Goal: Information Seeking & Learning: Learn about a topic

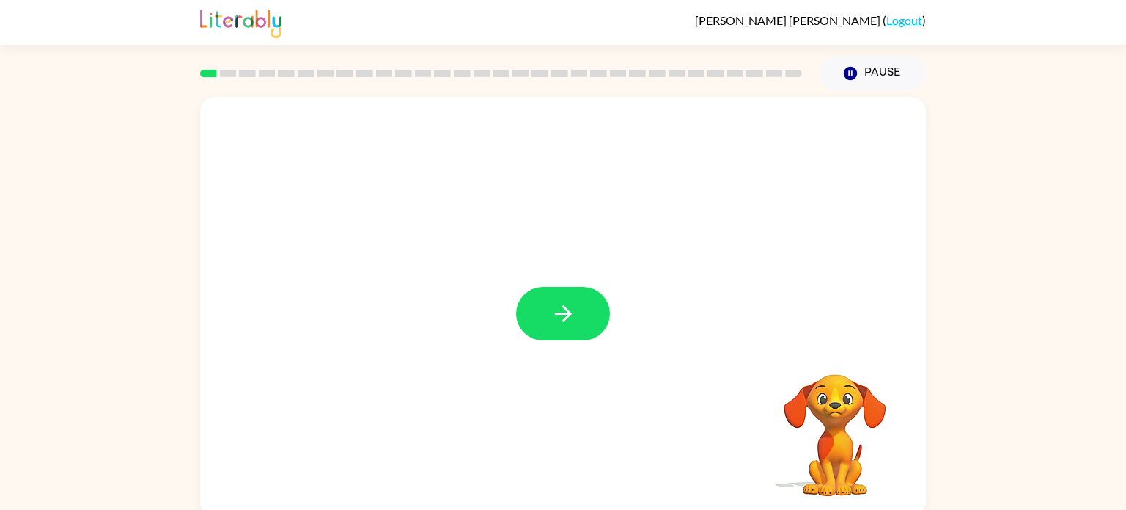
click at [1115, 436] on div "Your browser must support playing .mp4 files to use Literably. Please try using…" at bounding box center [563, 302] width 1126 height 425
click at [570, 307] on icon "button" at bounding box center [564, 314] width 26 height 26
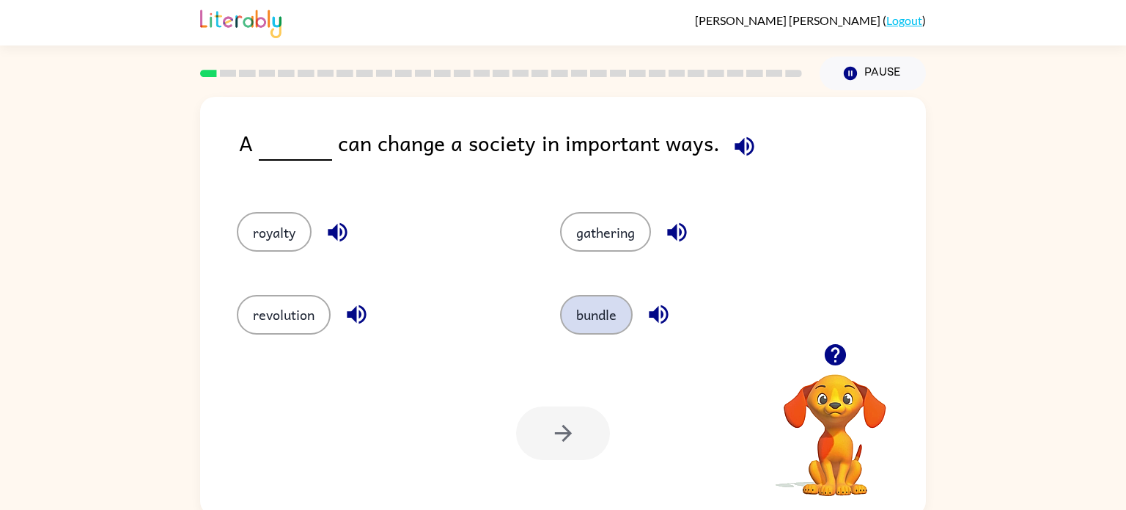
click at [571, 314] on button "bundle" at bounding box center [596, 315] width 73 height 40
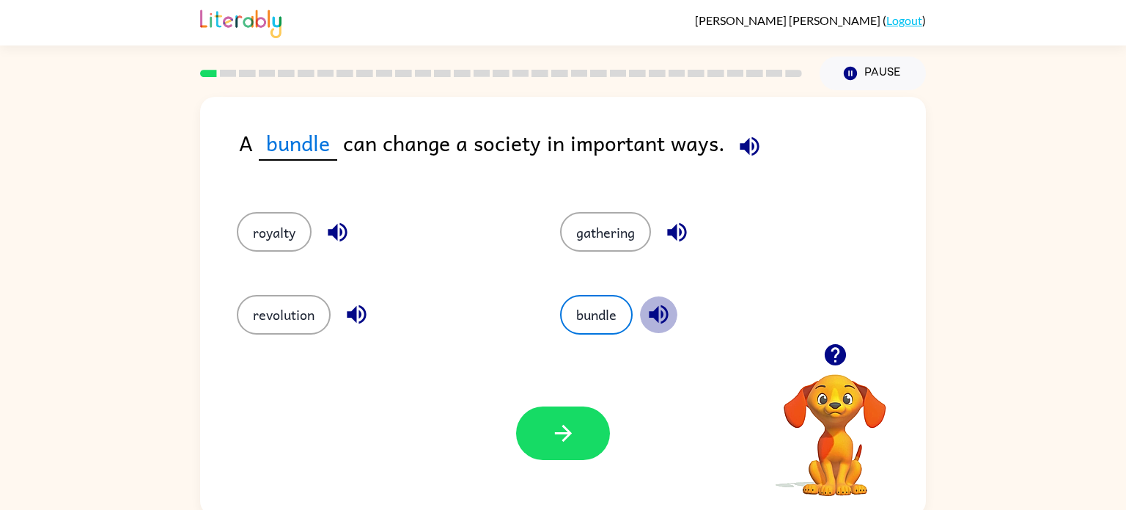
click at [648, 328] on button "button" at bounding box center [658, 314] width 37 height 37
click at [560, 428] on icon "button" at bounding box center [564, 433] width 26 height 26
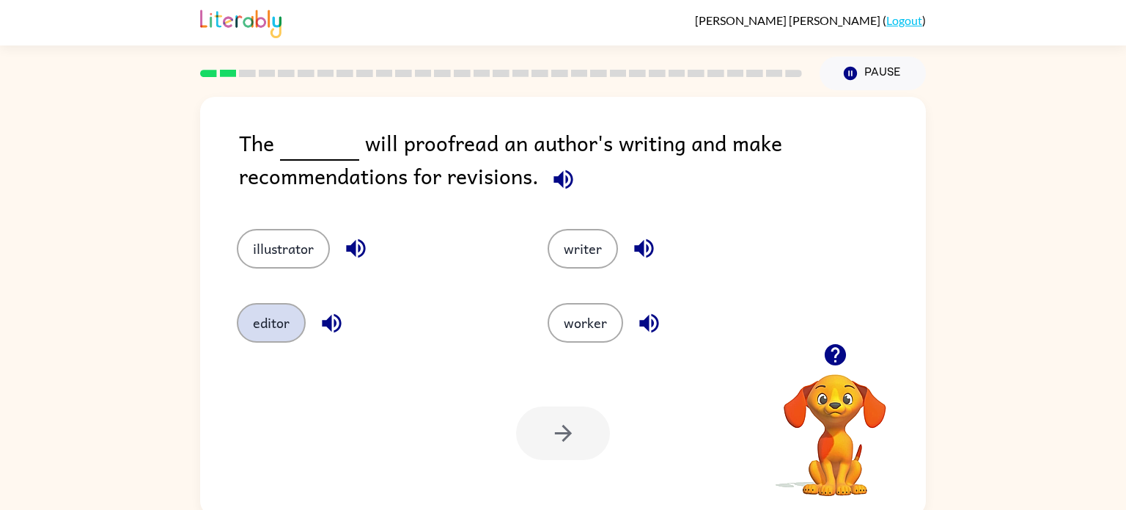
click at [271, 338] on button "editor" at bounding box center [271, 323] width 69 height 40
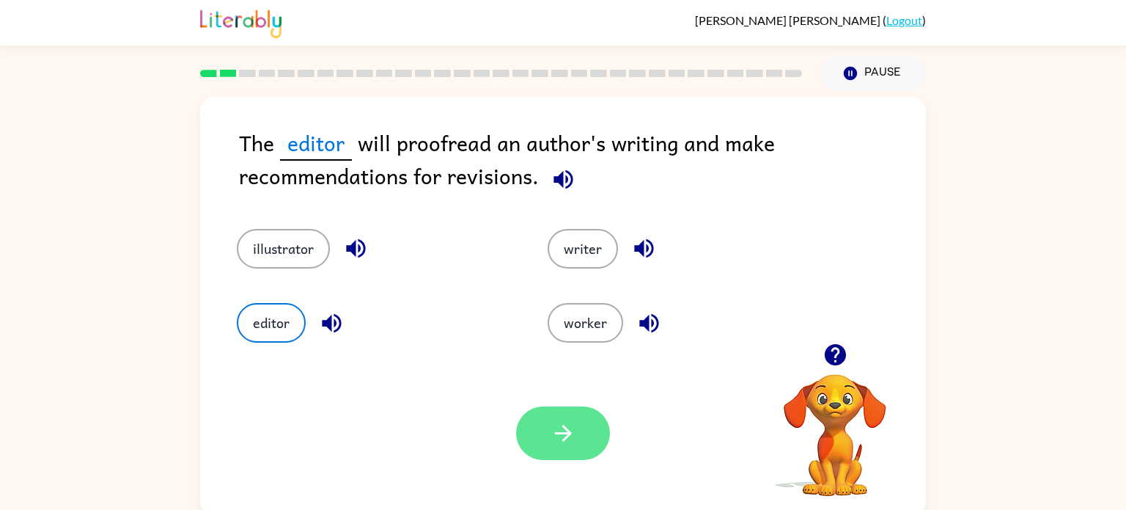
click at [581, 452] on button "button" at bounding box center [563, 433] width 94 height 54
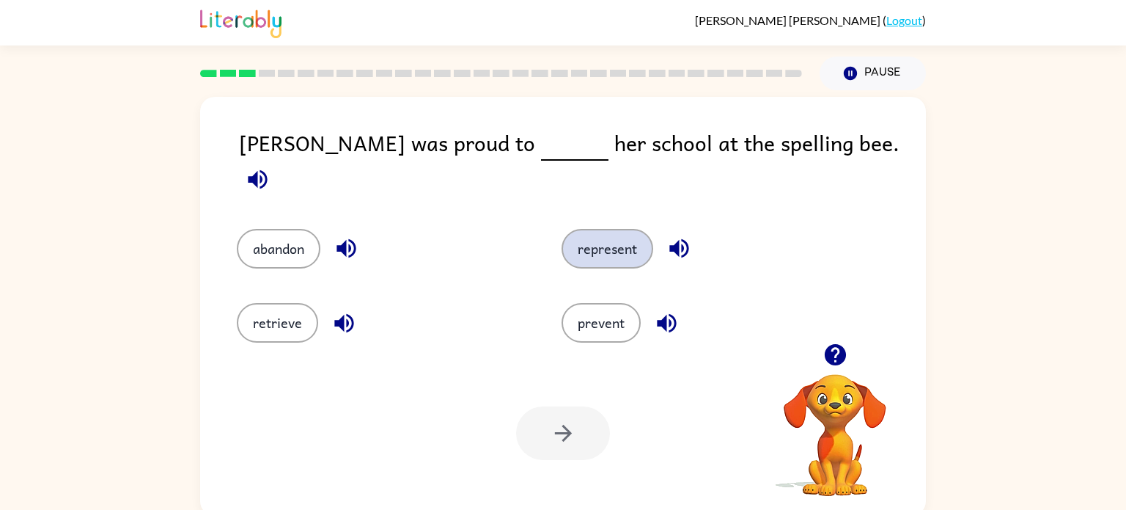
click at [623, 229] on button "represent" at bounding box center [608, 249] width 92 height 40
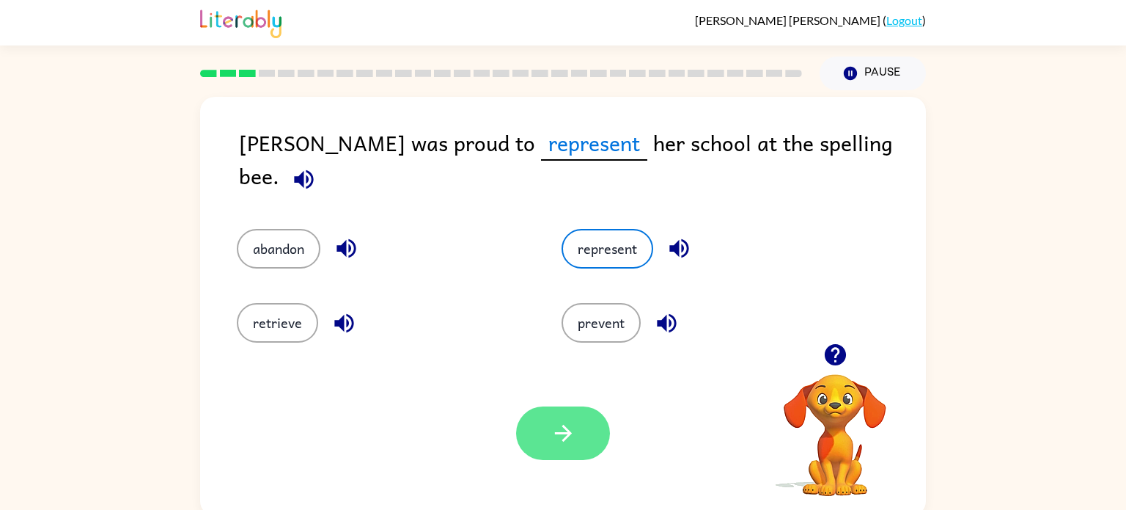
click at [568, 429] on icon "button" at bounding box center [564, 433] width 26 height 26
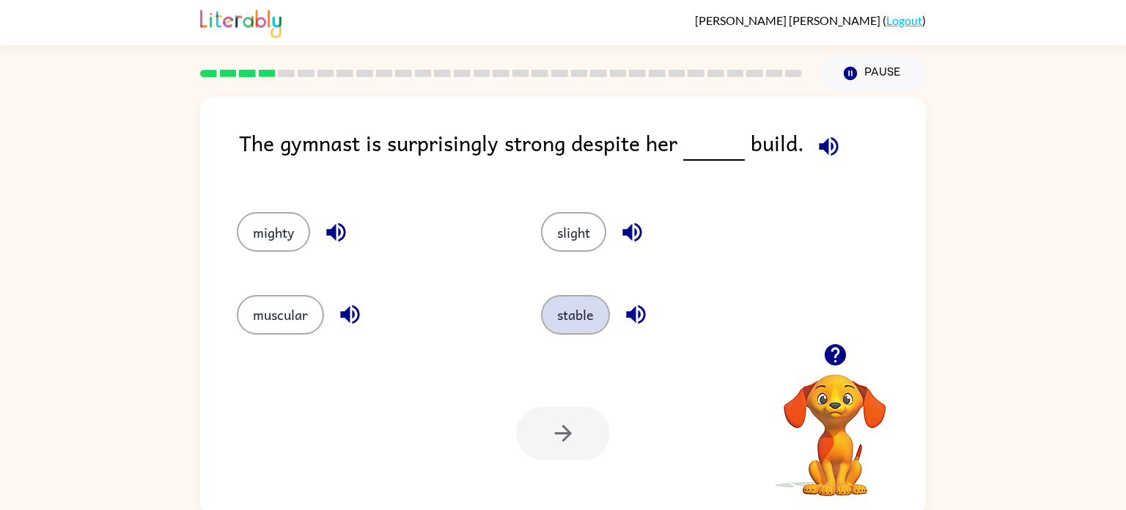
click at [573, 312] on button "stable" at bounding box center [575, 315] width 69 height 40
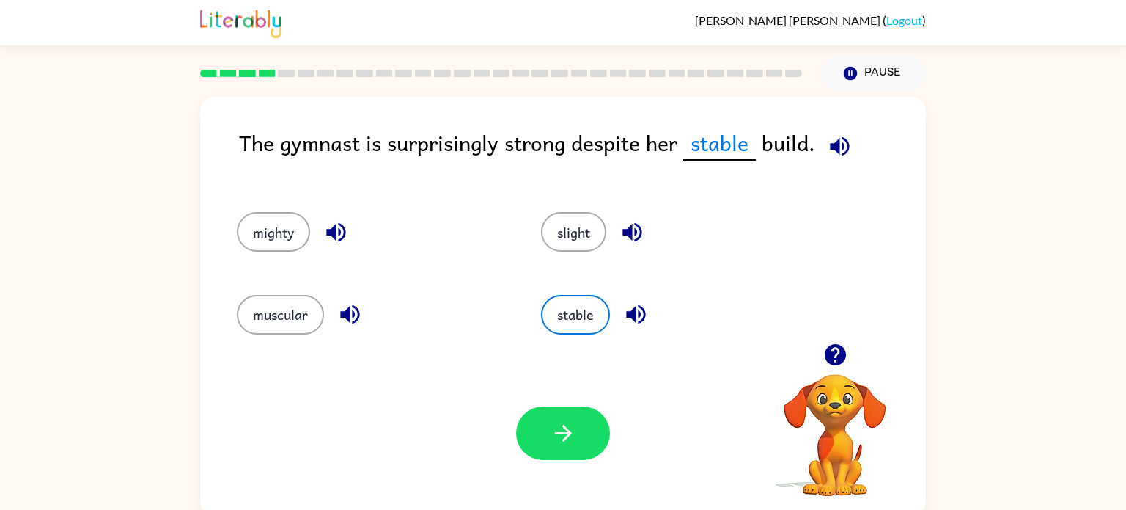
click at [848, 136] on icon "button" at bounding box center [840, 146] width 26 height 26
click at [847, 135] on icon "button" at bounding box center [840, 146] width 26 height 26
click at [821, 128] on button "button" at bounding box center [839, 146] width 37 height 37
click at [561, 414] on button "button" at bounding box center [563, 433] width 94 height 54
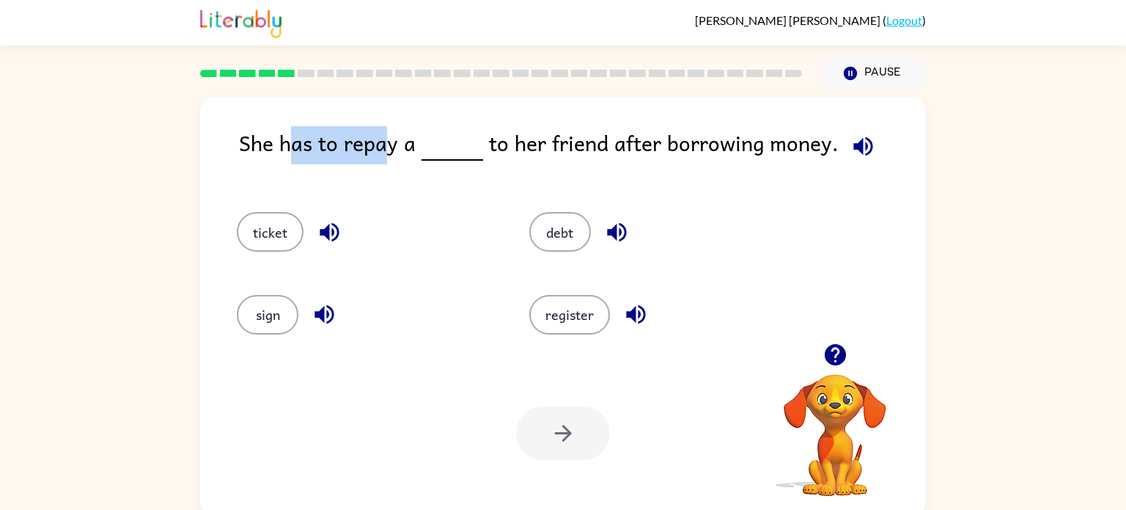
drag, startPoint x: 296, startPoint y: 147, endPoint x: 383, endPoint y: 174, distance: 91.2
click at [383, 174] on div "She has to repay a to her friend after borrowing money." at bounding box center [582, 154] width 687 height 56
click at [381, 175] on div "She has to repay a to her friend after borrowing money." at bounding box center [582, 154] width 687 height 56
click at [563, 231] on button "debt" at bounding box center [560, 232] width 62 height 40
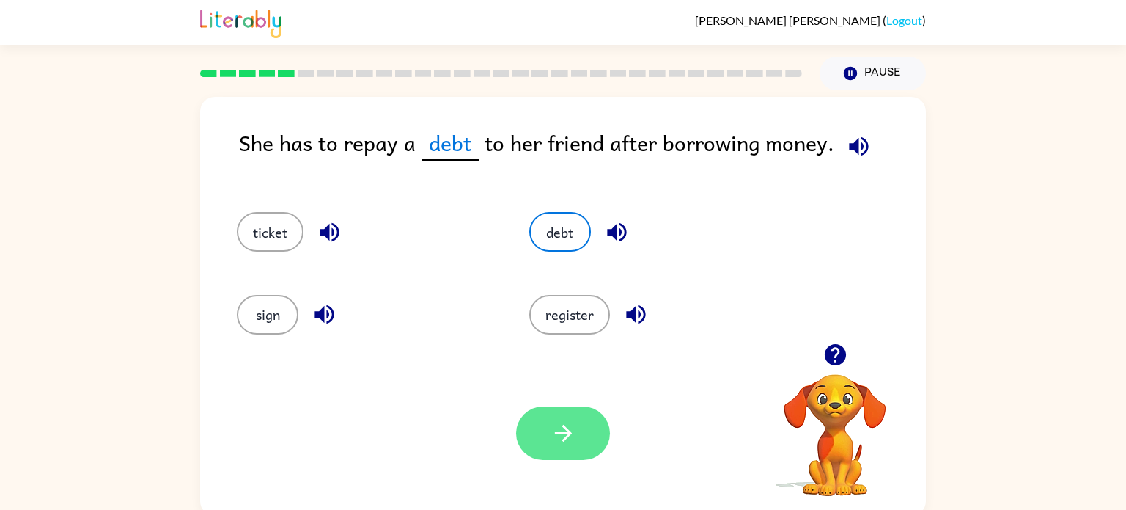
click at [576, 455] on button "button" at bounding box center [563, 433] width 94 height 54
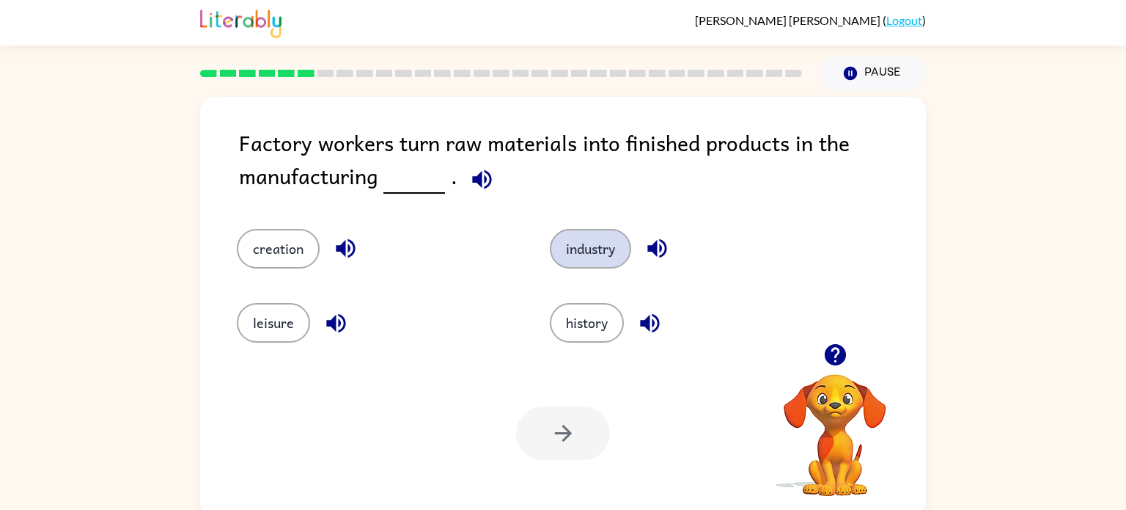
click at [602, 264] on button "industry" at bounding box center [590, 249] width 81 height 40
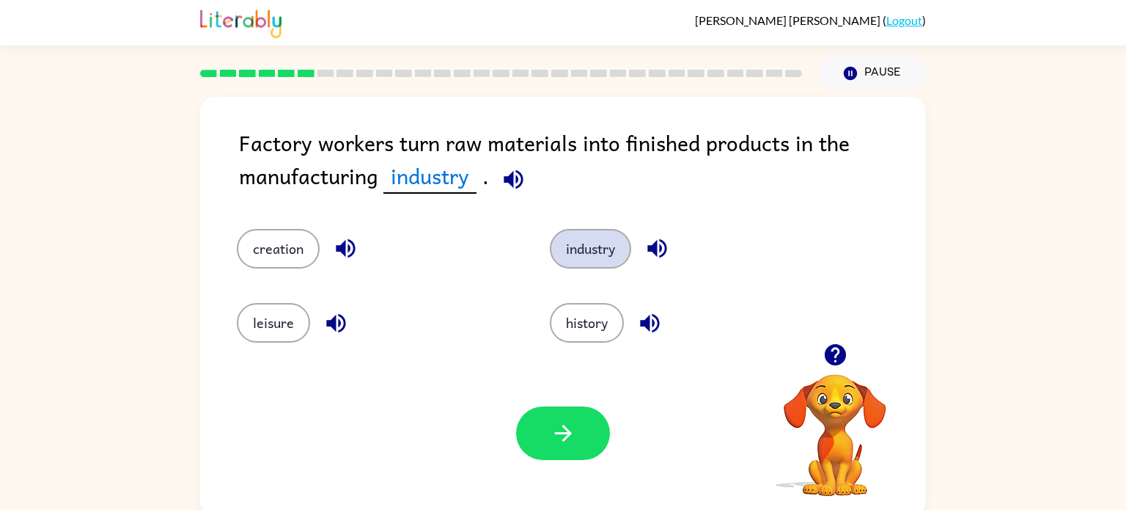
click at [602, 264] on button "industry" at bounding box center [590, 249] width 81 height 40
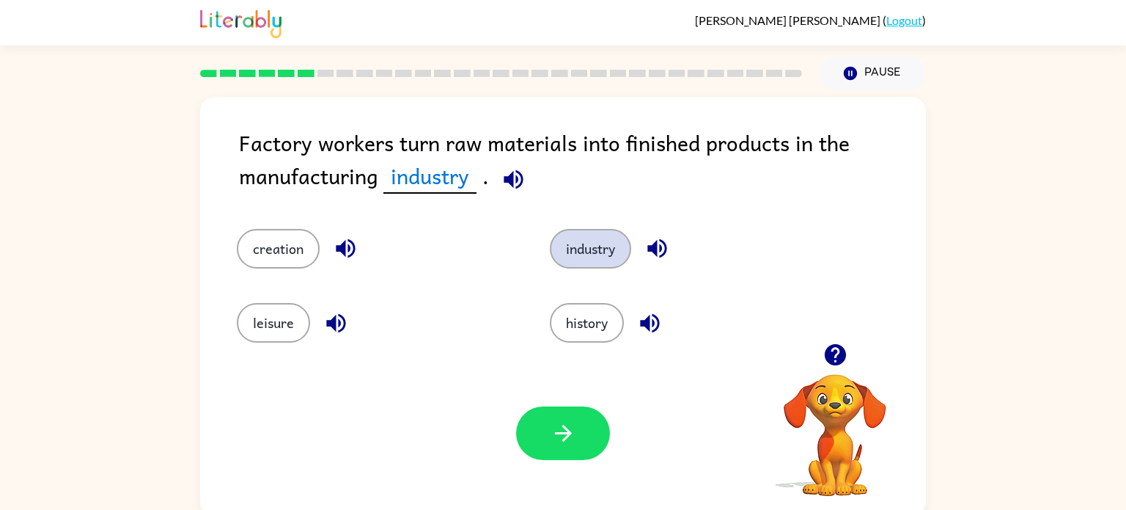
click at [602, 264] on button "industry" at bounding box center [590, 249] width 81 height 40
click at [304, 316] on button "leisure" at bounding box center [273, 323] width 73 height 40
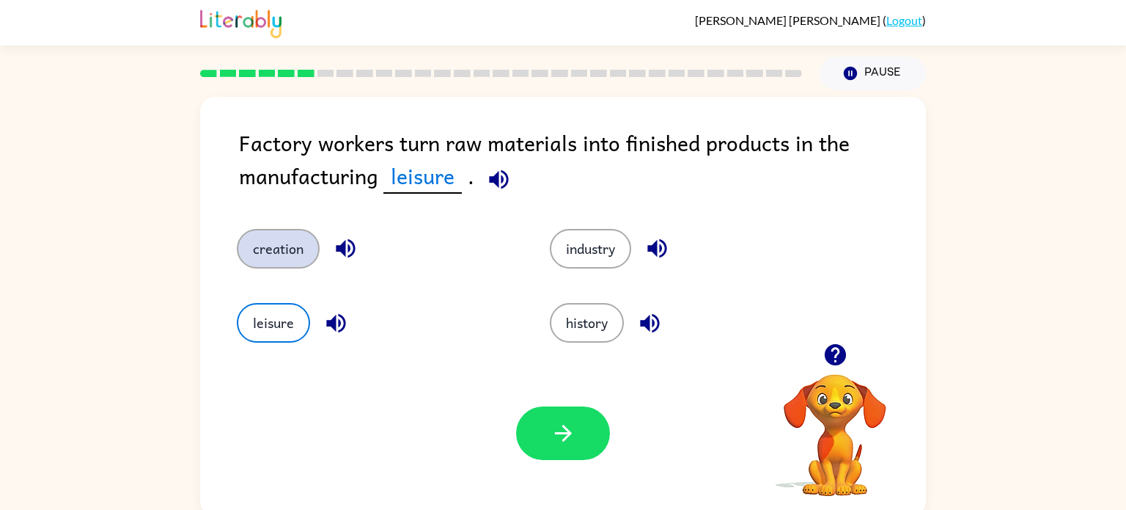
click at [263, 233] on button "creation" at bounding box center [278, 249] width 83 height 40
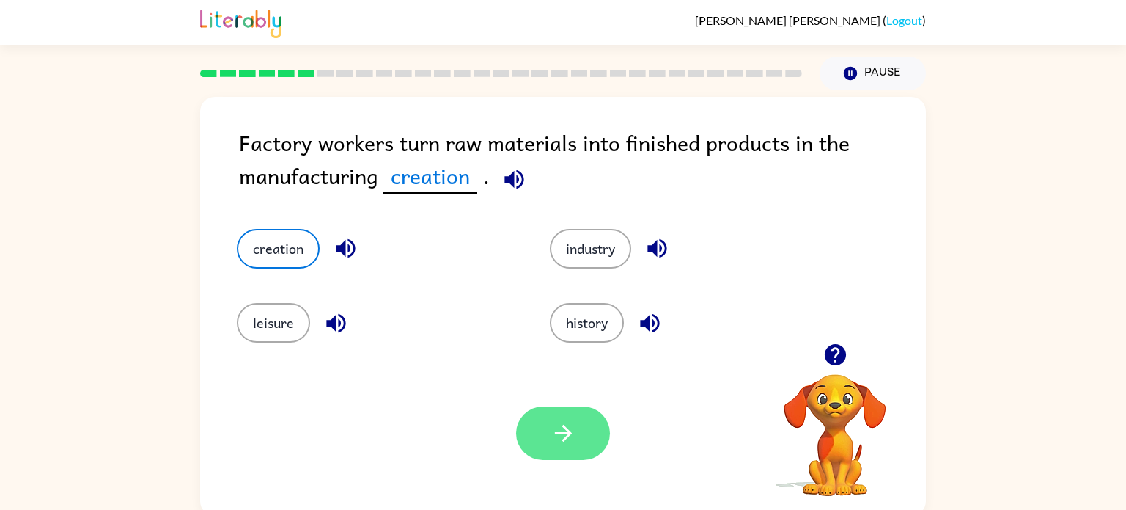
click at [563, 447] on button "button" at bounding box center [563, 433] width 94 height 54
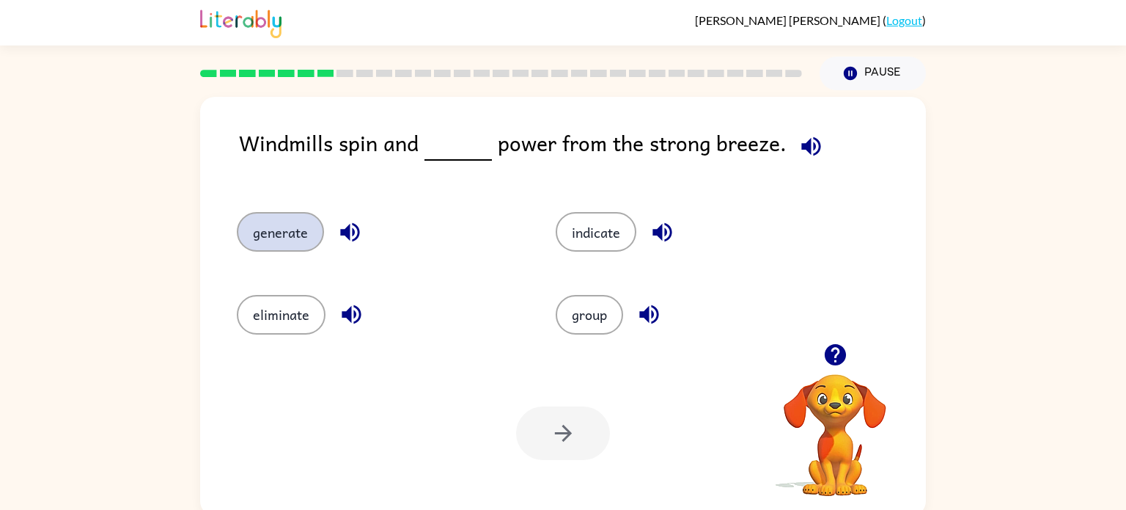
click at [293, 237] on button "generate" at bounding box center [280, 232] width 87 height 40
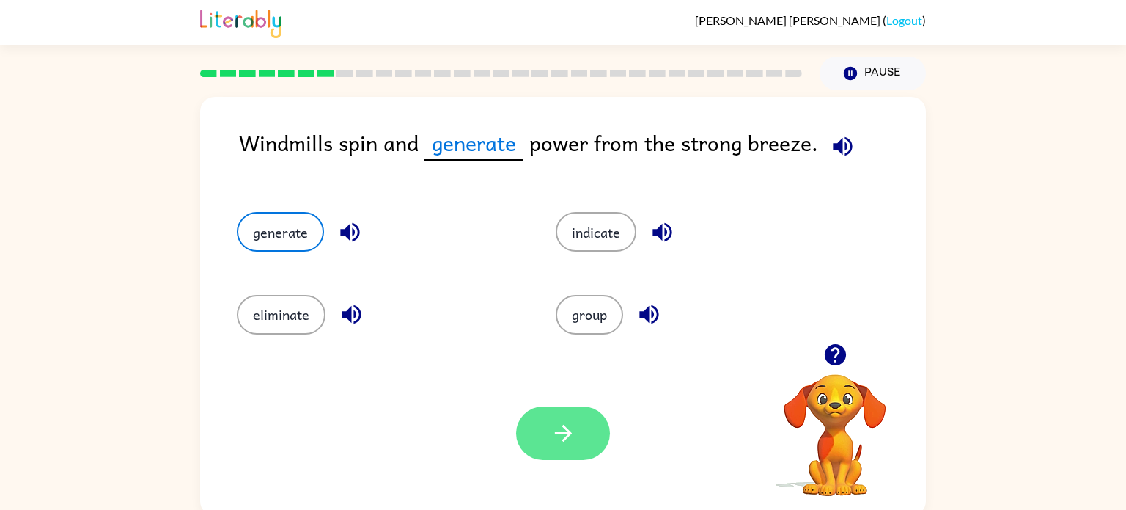
click at [567, 453] on button "button" at bounding box center [563, 433] width 94 height 54
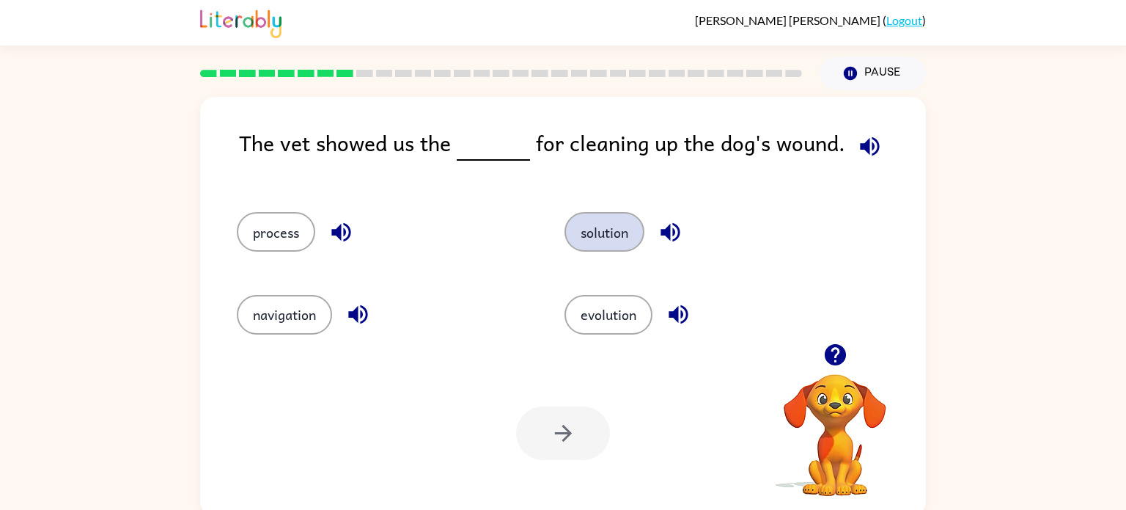
click at [608, 234] on button "solution" at bounding box center [605, 232] width 80 height 40
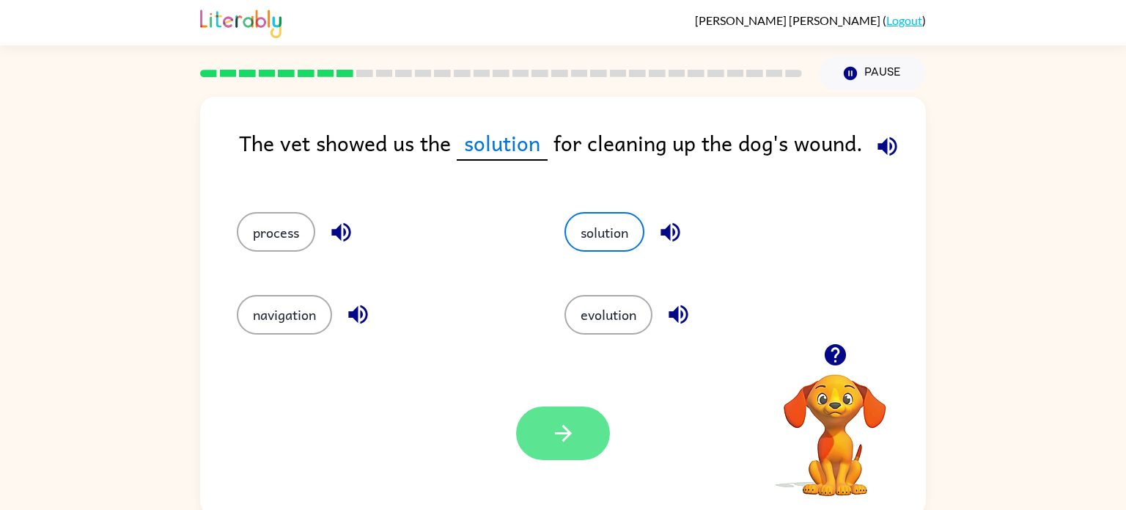
click at [540, 423] on button "button" at bounding box center [563, 433] width 94 height 54
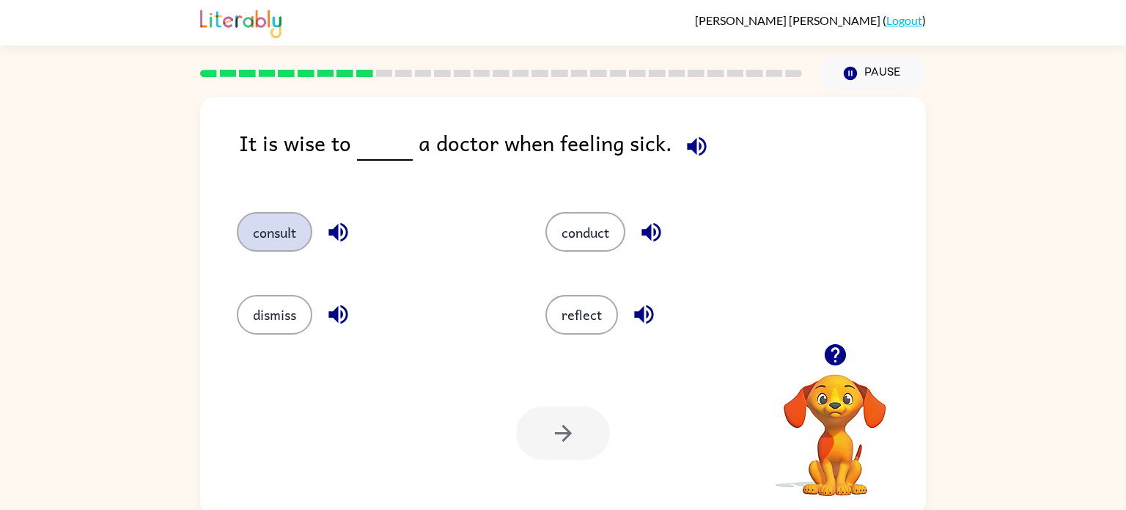
click at [296, 232] on button "consult" at bounding box center [275, 232] width 76 height 40
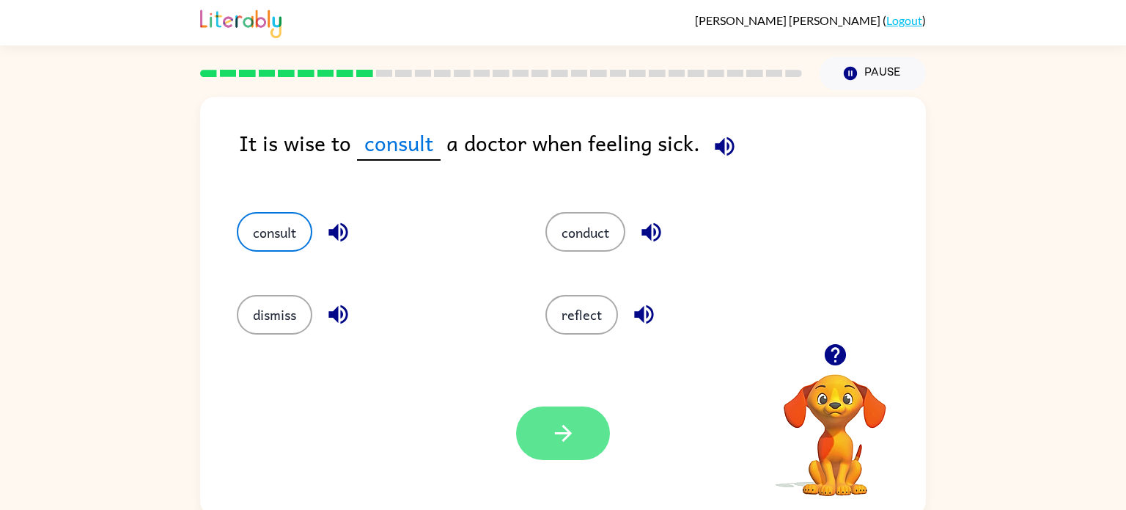
click at [564, 427] on icon "button" at bounding box center [562, 433] width 17 height 17
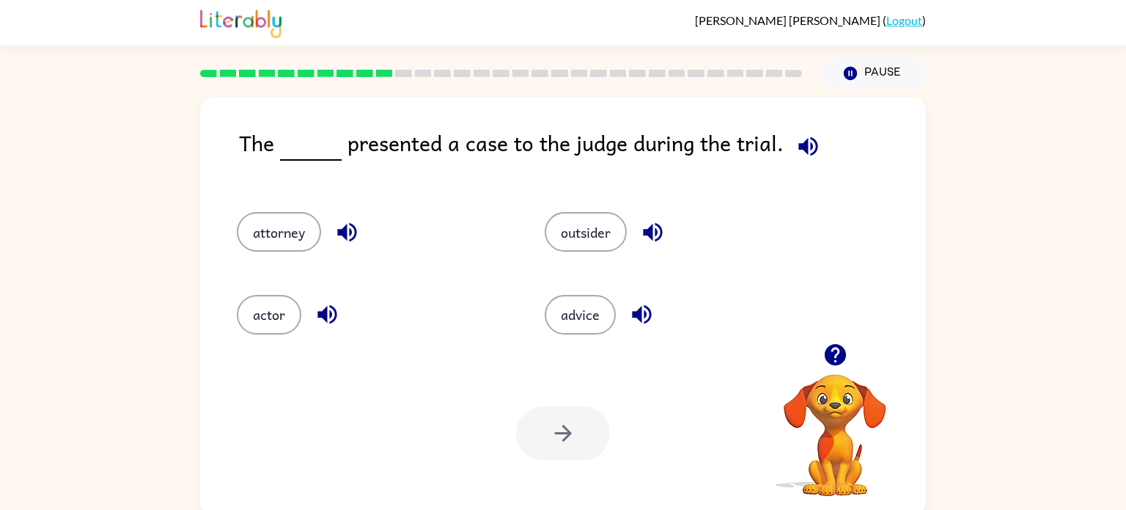
click at [337, 239] on icon "button" at bounding box center [347, 232] width 26 height 26
click at [341, 236] on icon "button" at bounding box center [347, 232] width 26 height 26
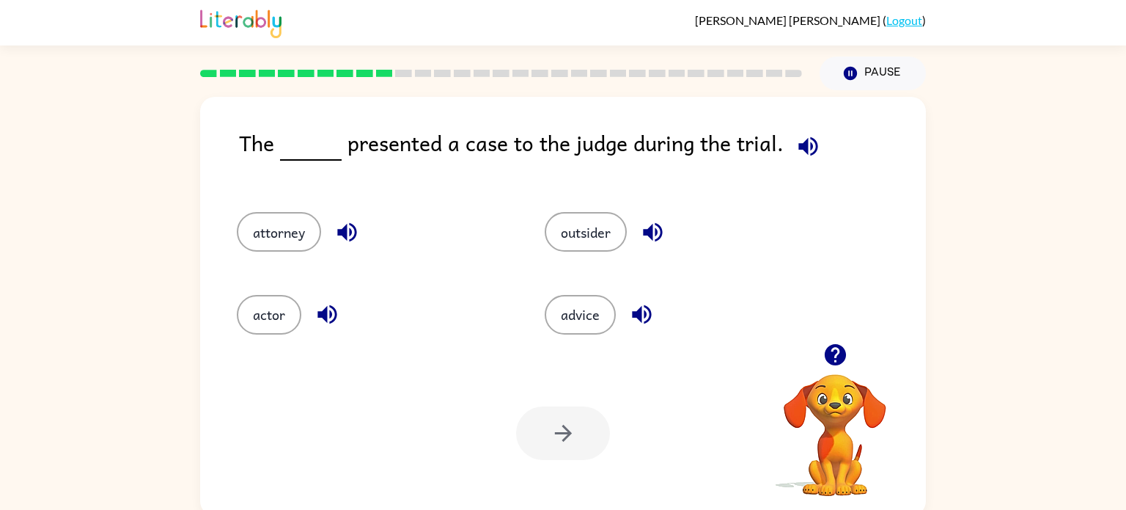
click at [829, 430] on video "Your browser must support playing .mp4 files to use Literably. Please try using…" at bounding box center [835, 424] width 147 height 147
click at [344, 243] on icon "button" at bounding box center [347, 232] width 26 height 26
click at [344, 244] on icon "button" at bounding box center [347, 232] width 26 height 26
click at [304, 247] on button "attorney" at bounding box center [279, 232] width 84 height 40
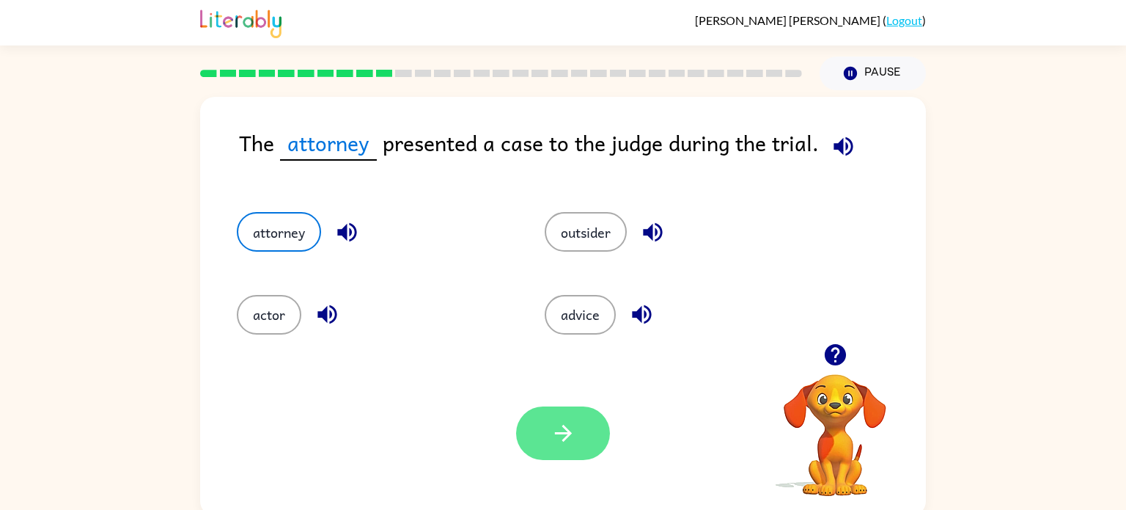
click at [549, 425] on button "button" at bounding box center [563, 433] width 94 height 54
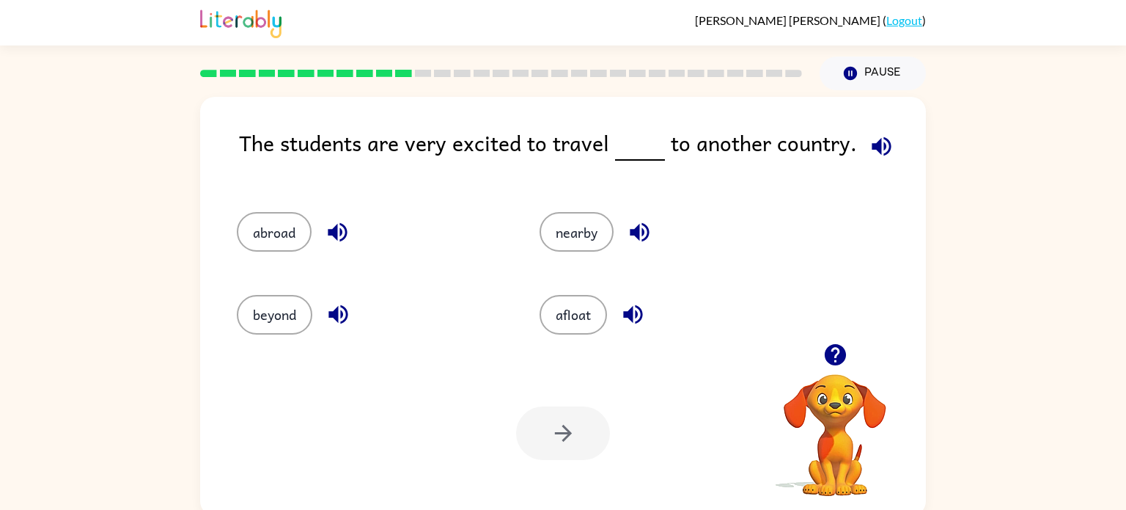
click at [345, 225] on icon "button" at bounding box center [338, 232] width 26 height 26
click at [631, 311] on icon "button" at bounding box center [632, 314] width 19 height 19
click at [585, 304] on button "afloat" at bounding box center [573, 315] width 67 height 40
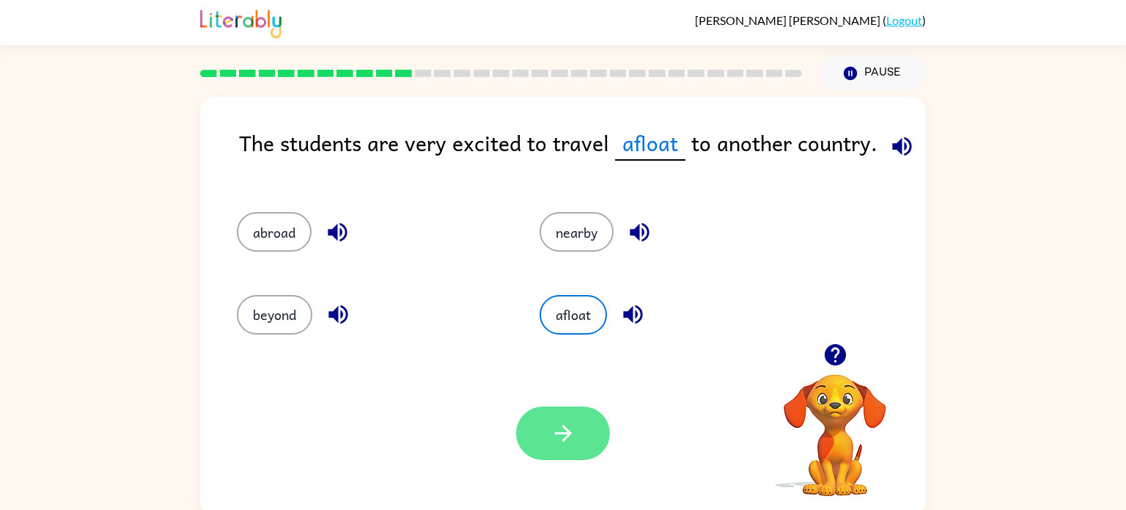
click at [561, 407] on button "button" at bounding box center [563, 433] width 94 height 54
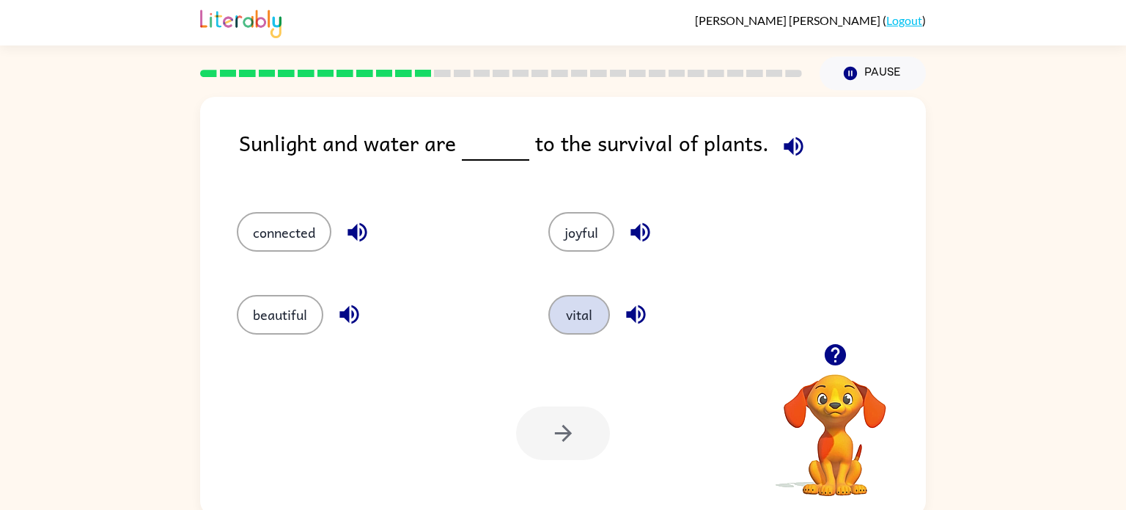
click at [574, 328] on button "vital" at bounding box center [580, 315] width 62 height 40
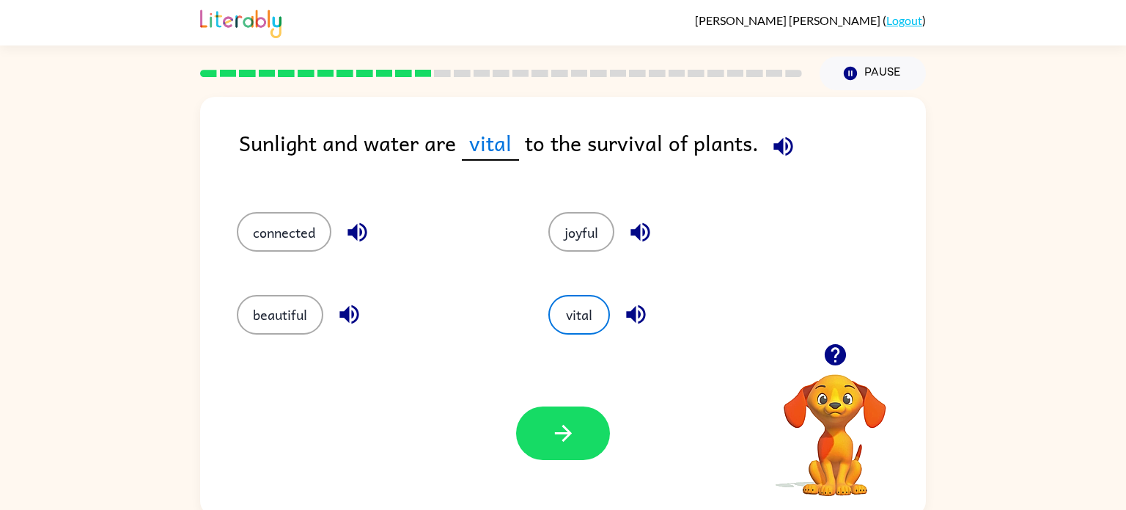
click at [642, 312] on icon "button" at bounding box center [636, 314] width 26 height 26
click at [569, 441] on icon "button" at bounding box center [564, 433] width 26 height 26
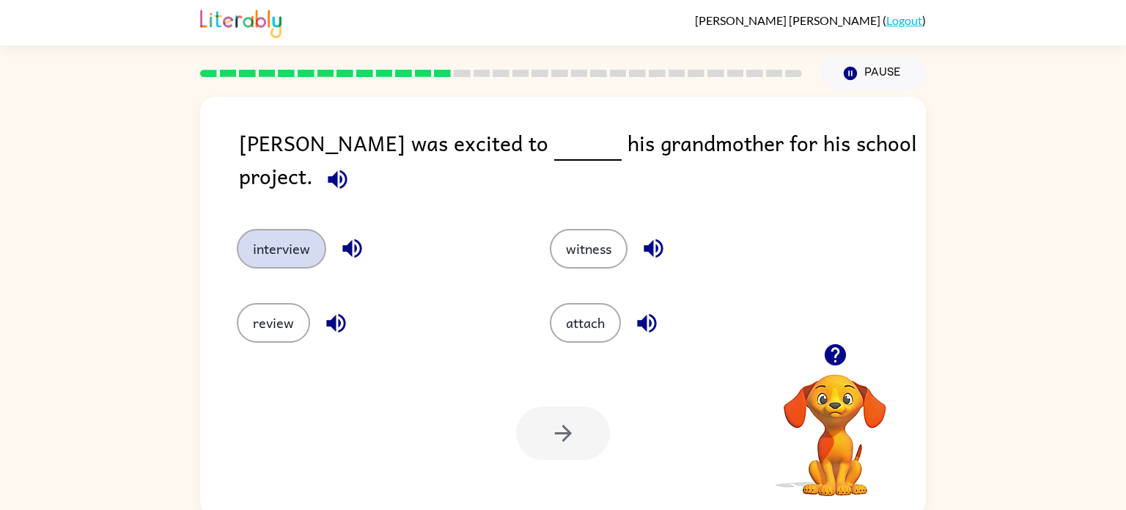
click at [309, 238] on button "interview" at bounding box center [281, 249] width 89 height 40
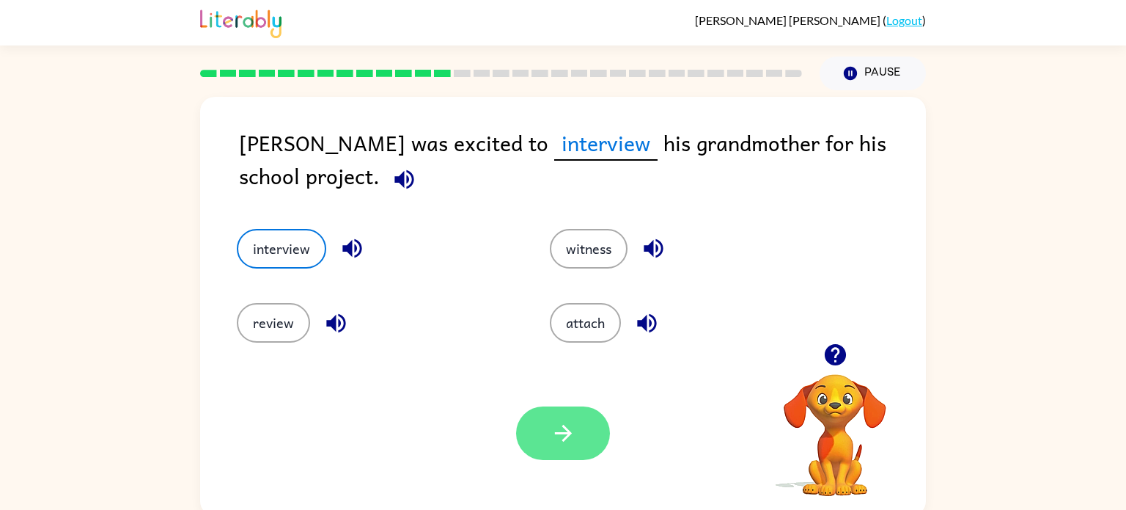
click at [543, 435] on button "button" at bounding box center [563, 433] width 94 height 54
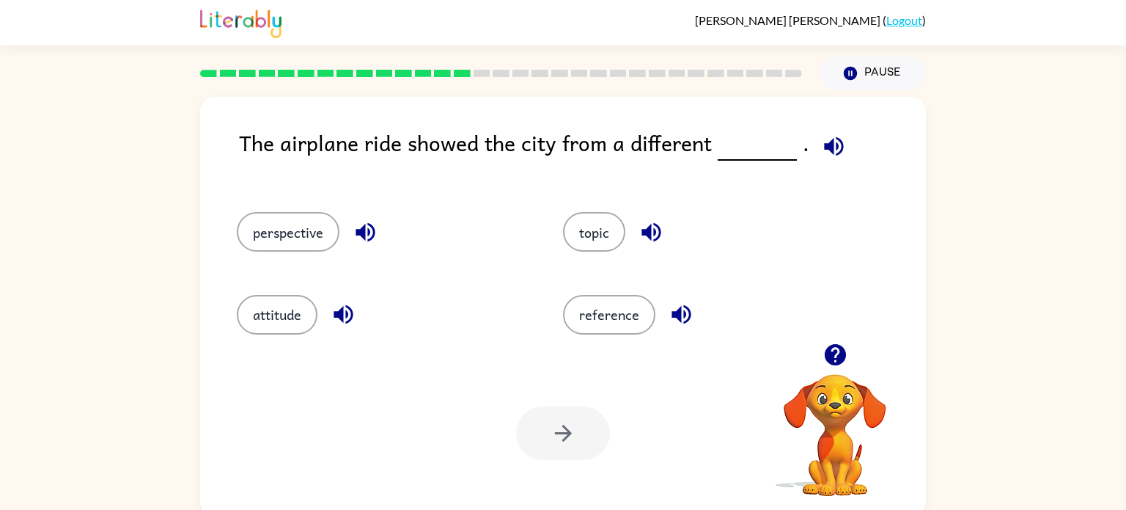
click at [543, 435] on div at bounding box center [563, 433] width 94 height 54
click at [300, 303] on button "attitude" at bounding box center [277, 315] width 81 height 40
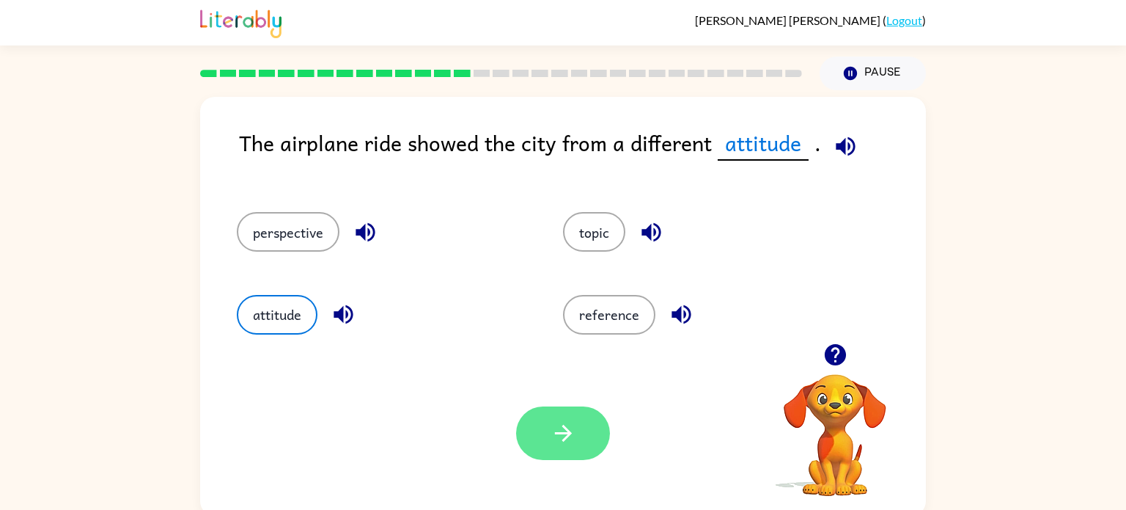
click at [560, 425] on icon "button" at bounding box center [564, 433] width 26 height 26
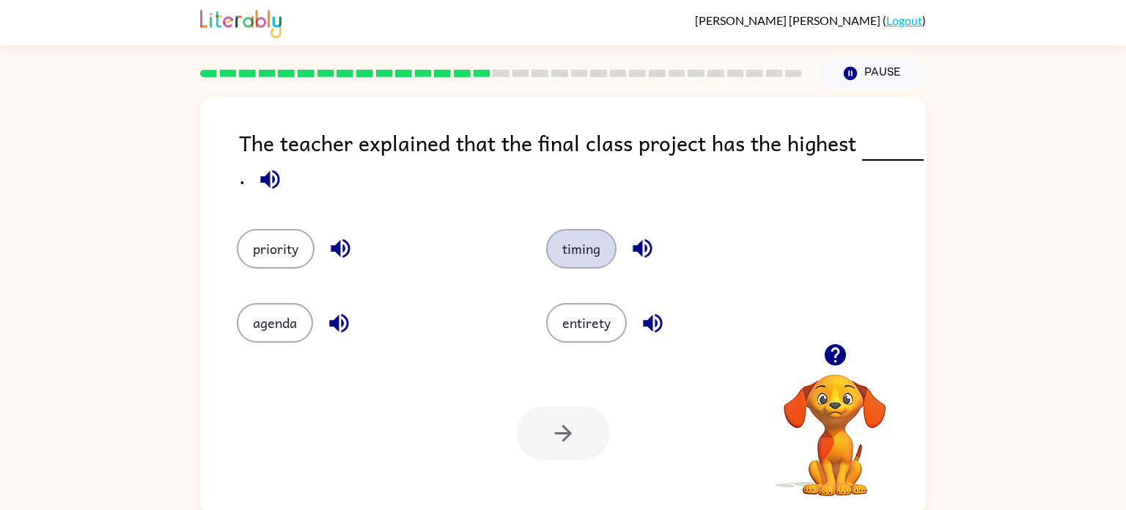
click at [551, 258] on button "timing" at bounding box center [581, 249] width 70 height 40
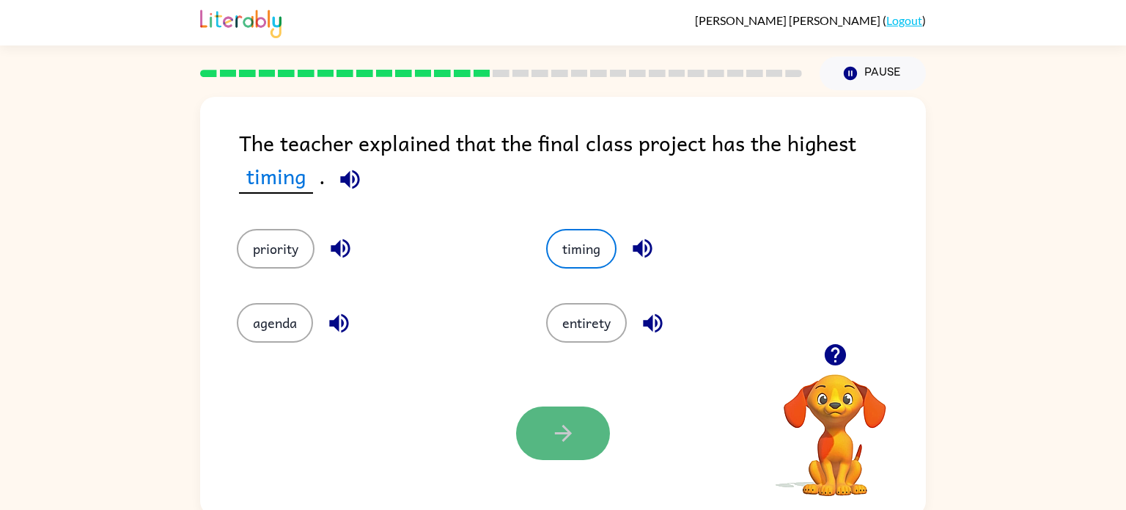
click at [548, 436] on button "button" at bounding box center [563, 433] width 94 height 54
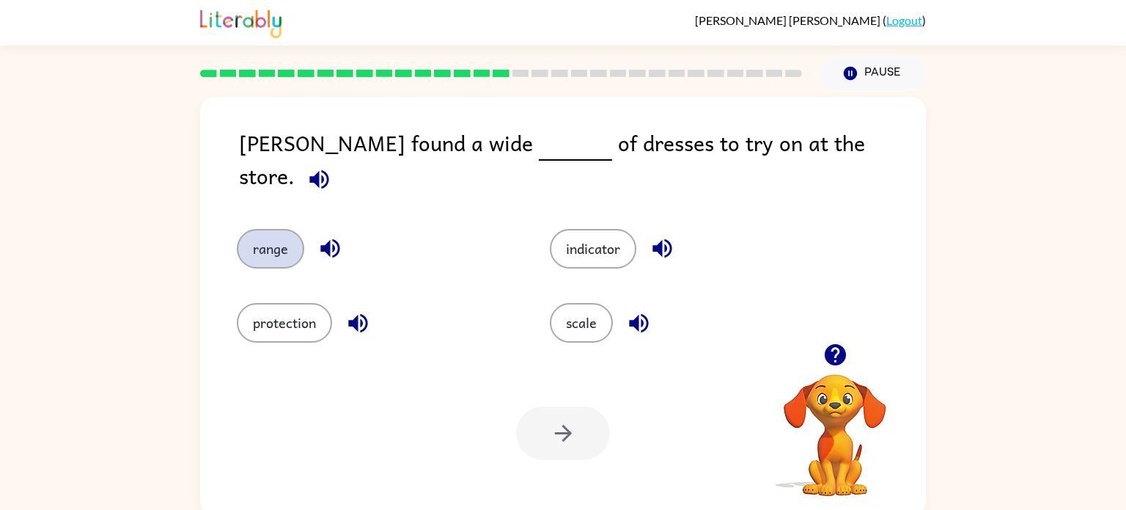
click at [271, 229] on button "range" at bounding box center [270, 249] width 67 height 40
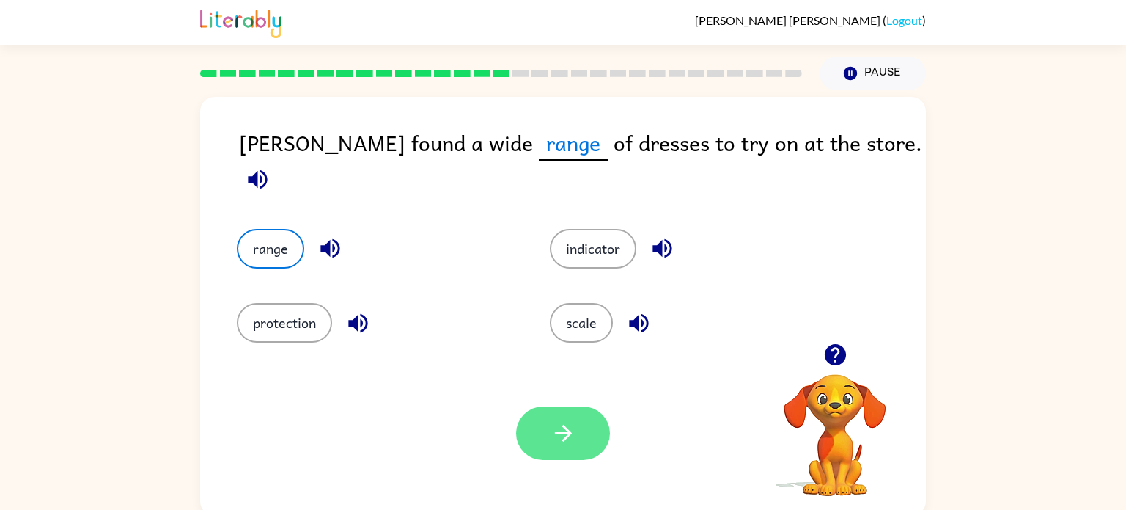
click at [530, 428] on button "button" at bounding box center [563, 433] width 94 height 54
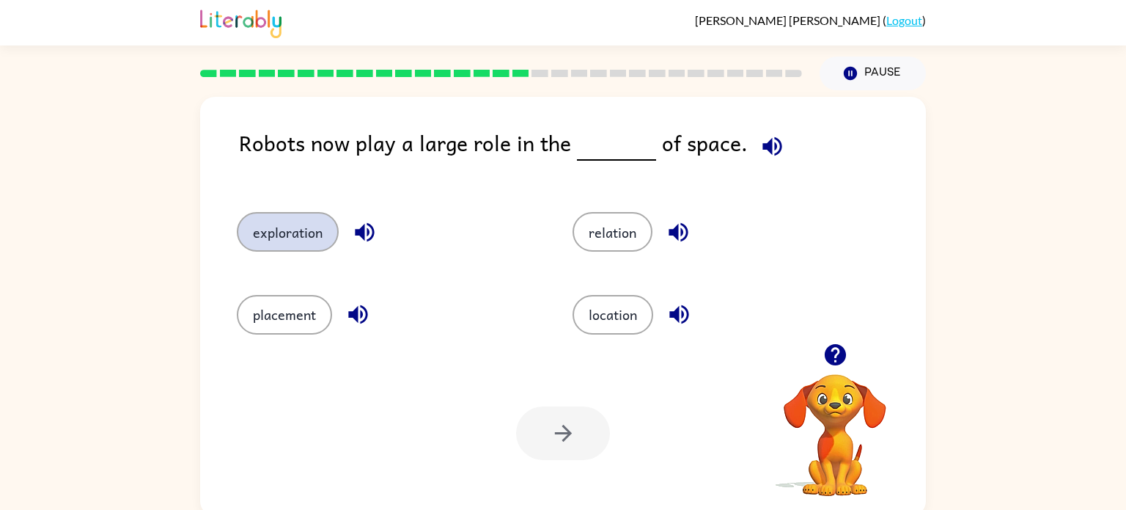
click at [309, 241] on button "exploration" at bounding box center [288, 232] width 102 height 40
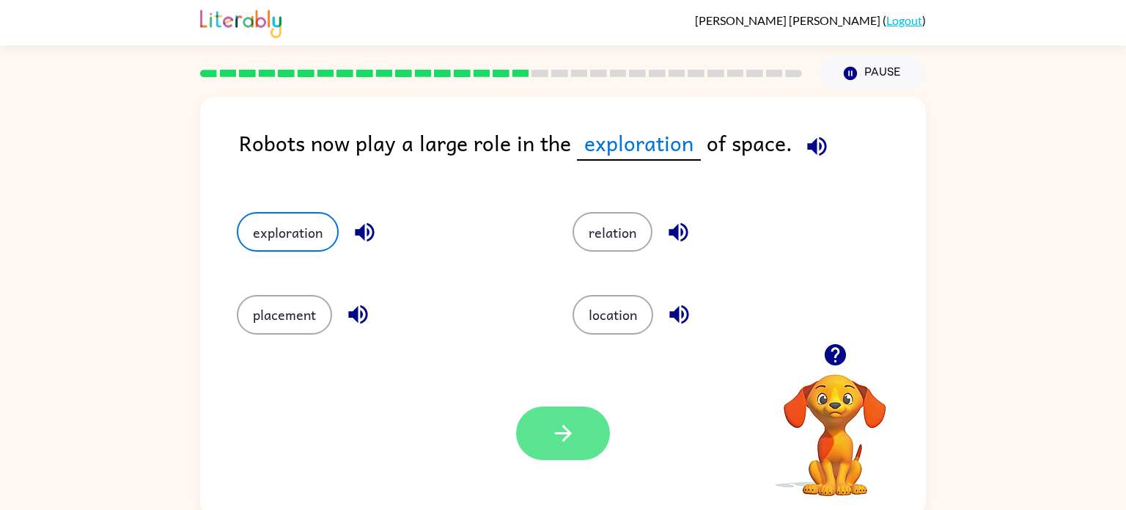
click at [536, 442] on button "button" at bounding box center [563, 433] width 94 height 54
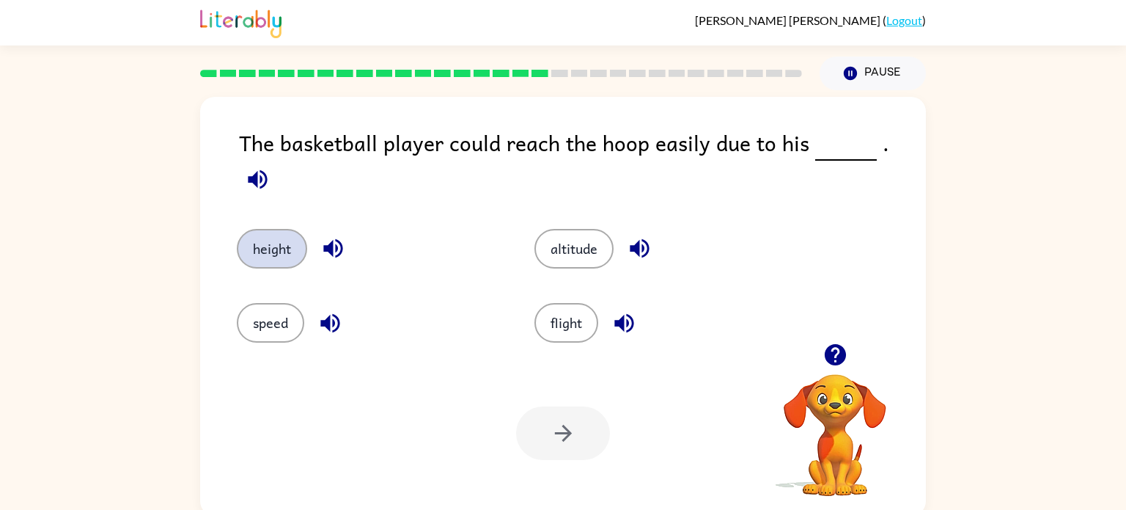
click at [246, 244] on button "height" at bounding box center [272, 249] width 70 height 40
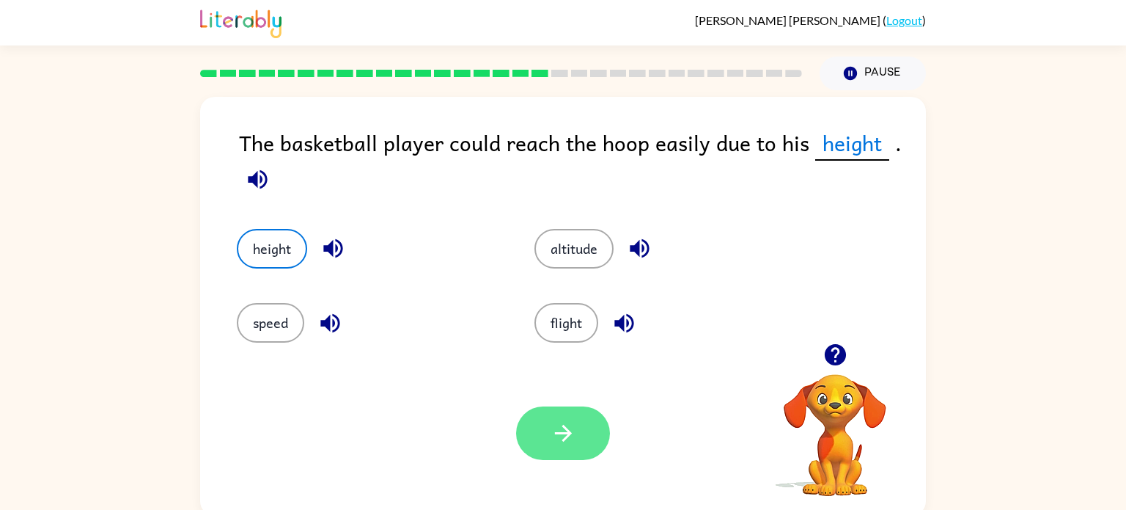
click at [541, 458] on button "button" at bounding box center [563, 433] width 94 height 54
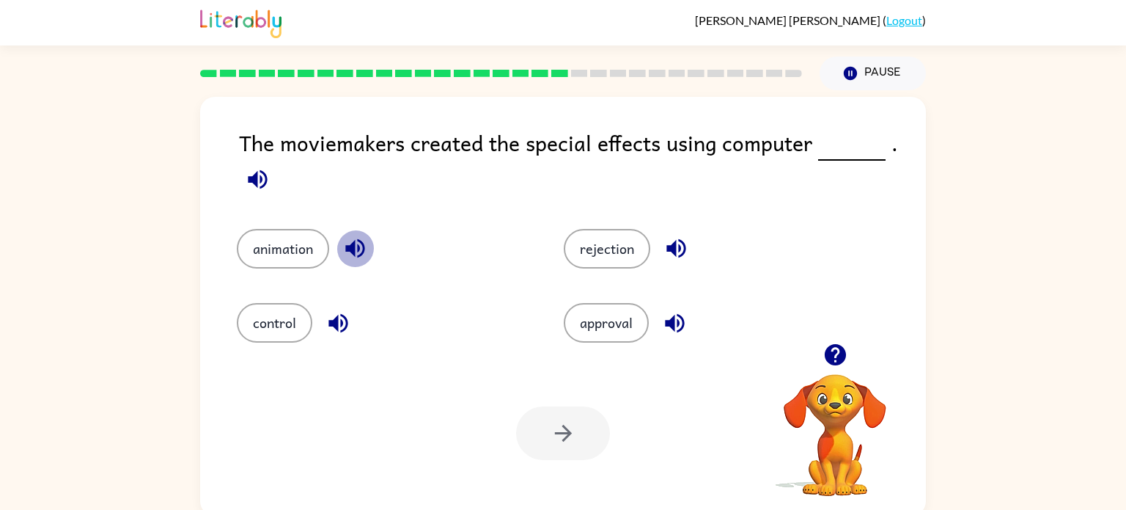
click at [364, 246] on icon "button" at bounding box center [354, 248] width 19 height 19
click at [337, 316] on icon "button" at bounding box center [338, 322] width 19 height 19
click at [665, 315] on icon "button" at bounding box center [675, 323] width 26 height 26
click at [670, 245] on icon "button" at bounding box center [677, 248] width 26 height 26
click at [278, 311] on button "control" at bounding box center [275, 323] width 76 height 40
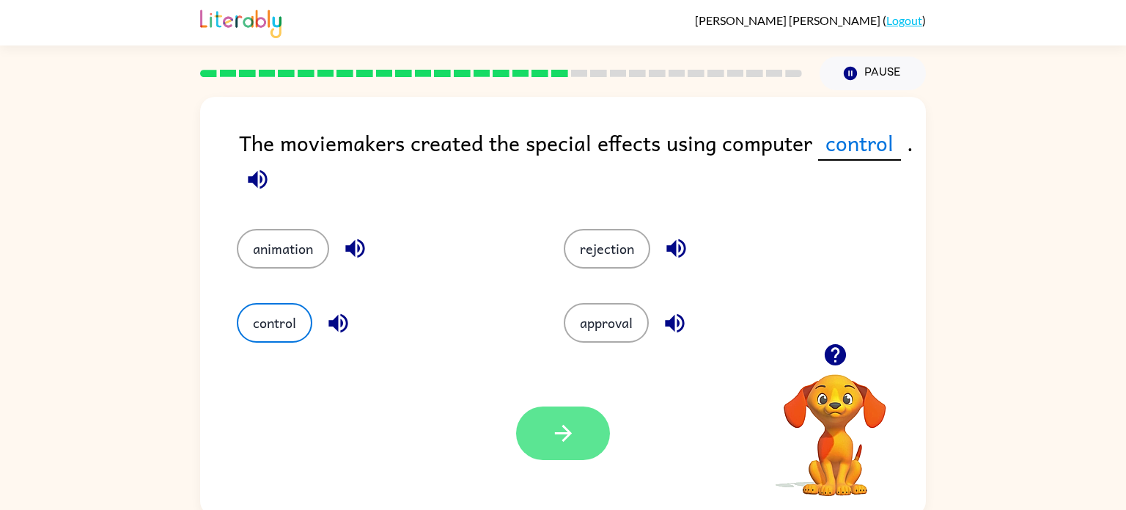
click at [237, 303] on button "control" at bounding box center [275, 323] width 76 height 40
click at [554, 416] on button "button" at bounding box center [563, 433] width 94 height 54
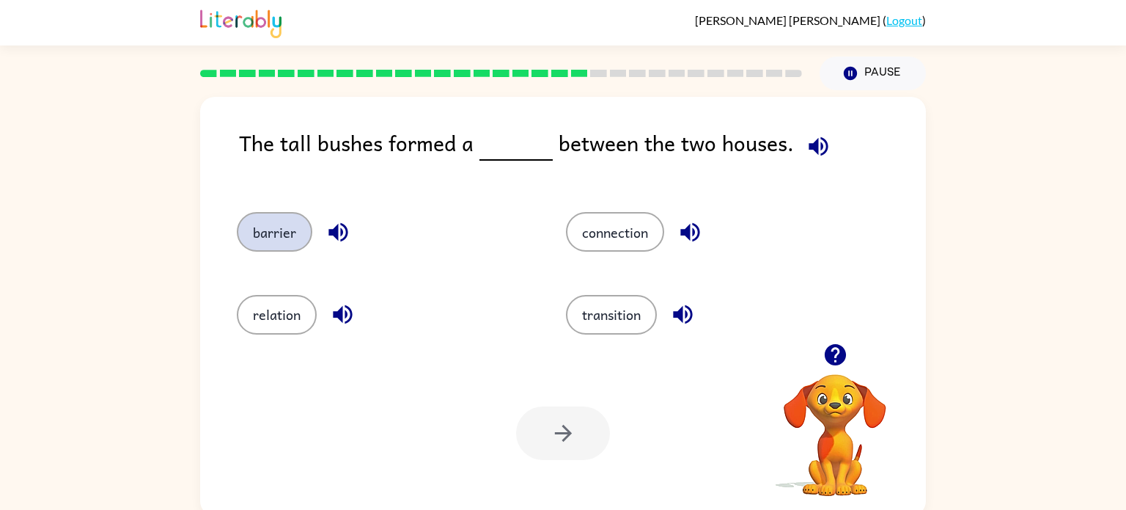
click at [246, 247] on button "barrier" at bounding box center [275, 232] width 76 height 40
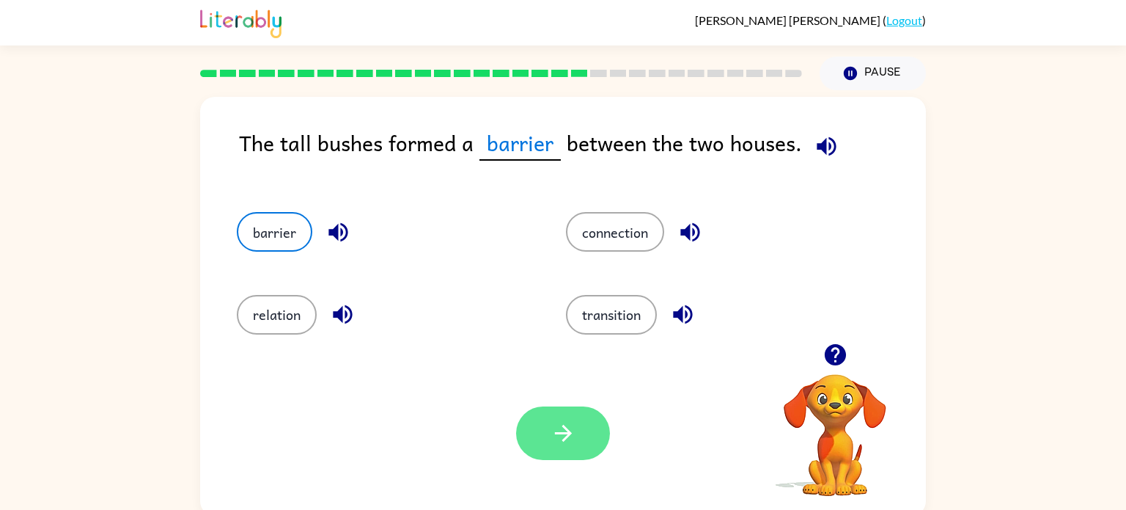
click at [547, 433] on button "button" at bounding box center [563, 433] width 94 height 54
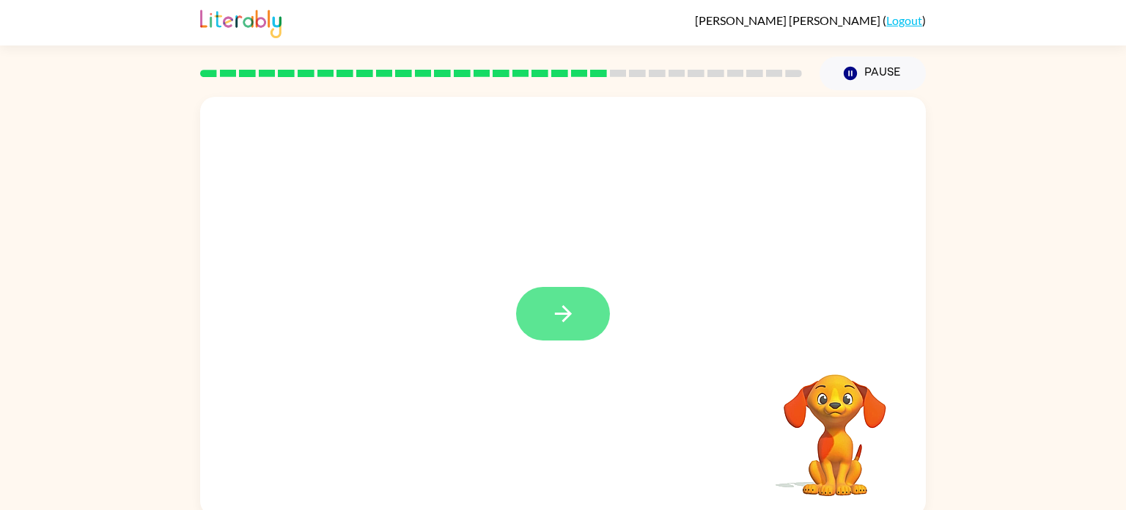
click at [553, 322] on icon "button" at bounding box center [564, 314] width 26 height 26
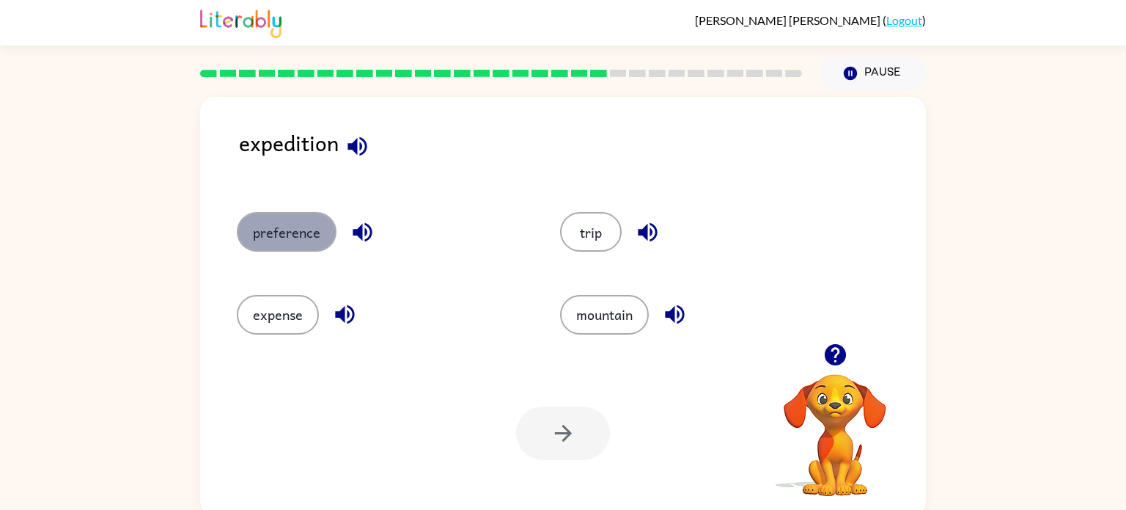
click at [329, 221] on button "preference" at bounding box center [287, 232] width 100 height 40
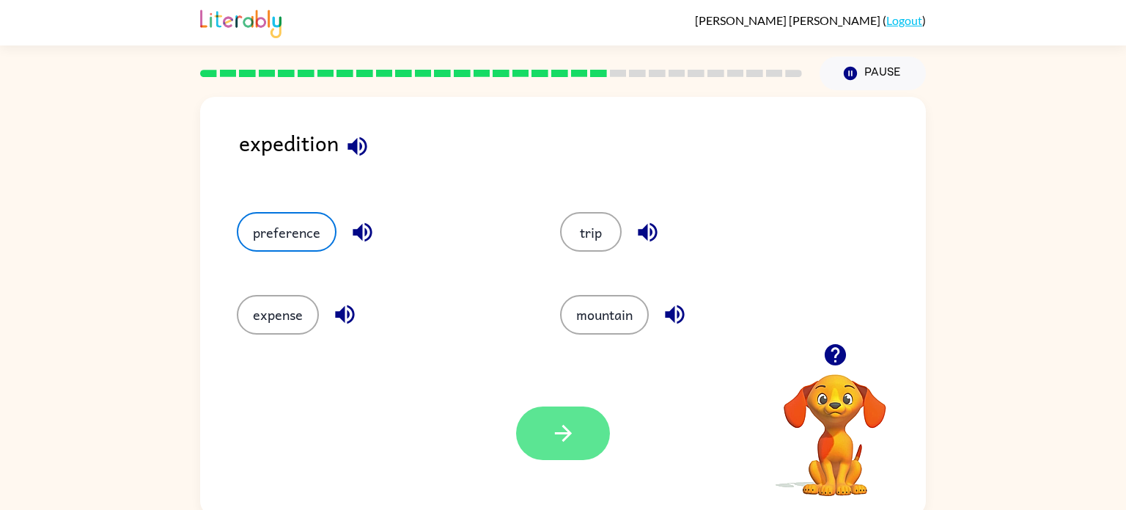
click at [546, 439] on button "button" at bounding box center [563, 433] width 94 height 54
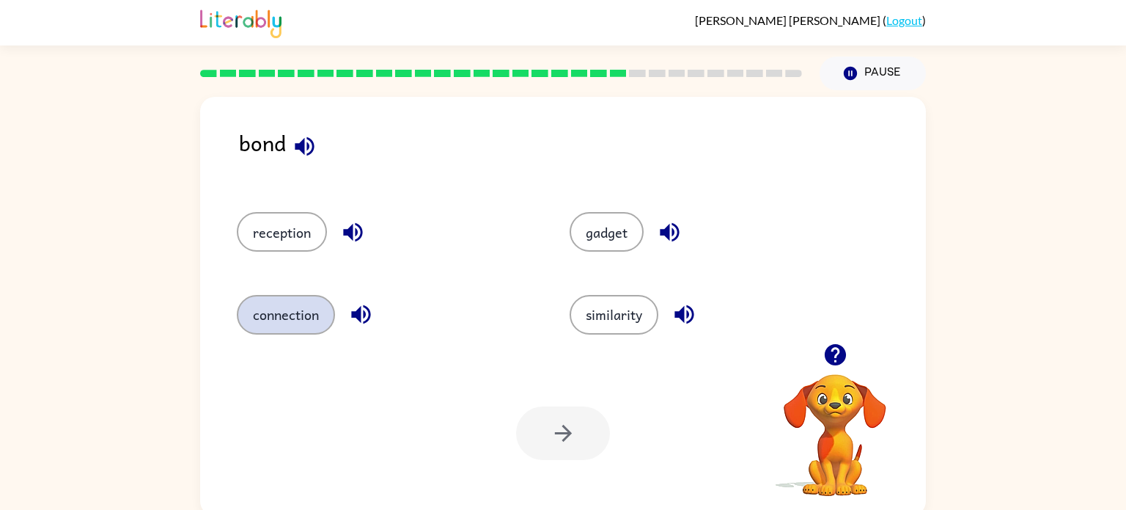
click at [261, 320] on button "connection" at bounding box center [286, 315] width 98 height 40
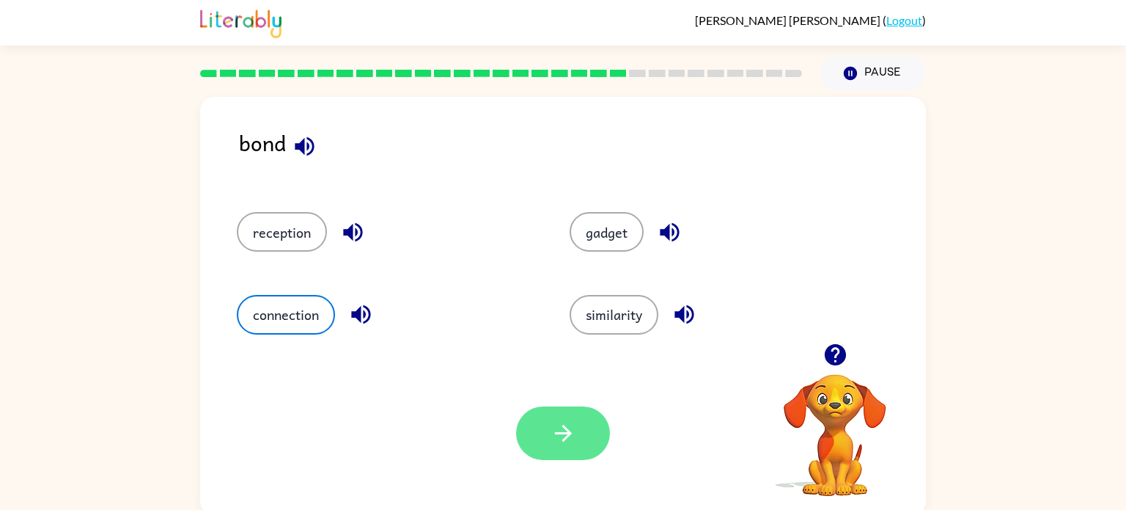
click at [576, 426] on button "button" at bounding box center [563, 433] width 94 height 54
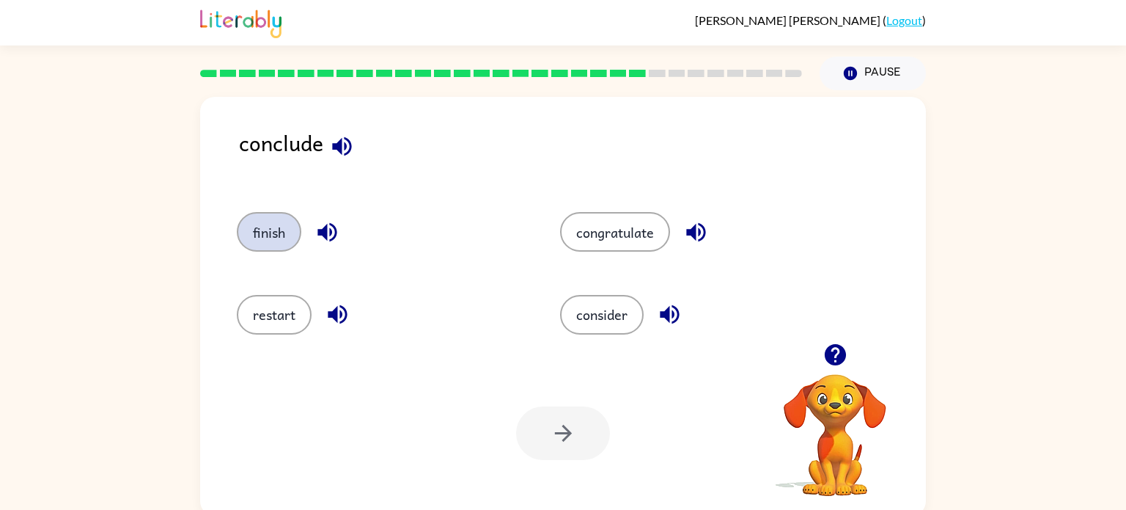
click at [272, 239] on button "finish" at bounding box center [269, 232] width 65 height 40
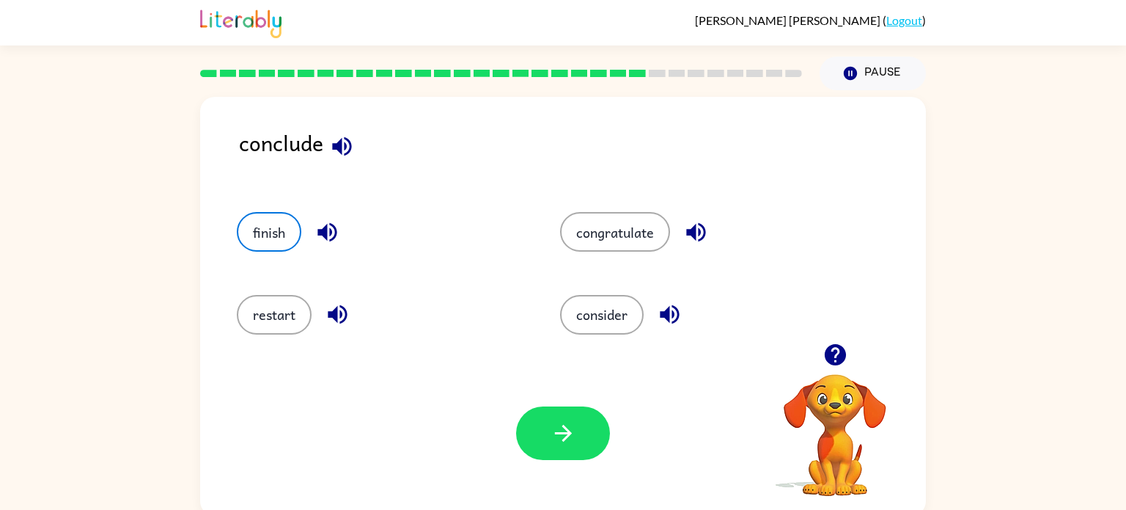
click at [587, 486] on div "Your browser must support playing .mp4 files to use Literably. Please try using…" at bounding box center [563, 433] width 726 height 165
click at [555, 444] on icon "button" at bounding box center [564, 433] width 26 height 26
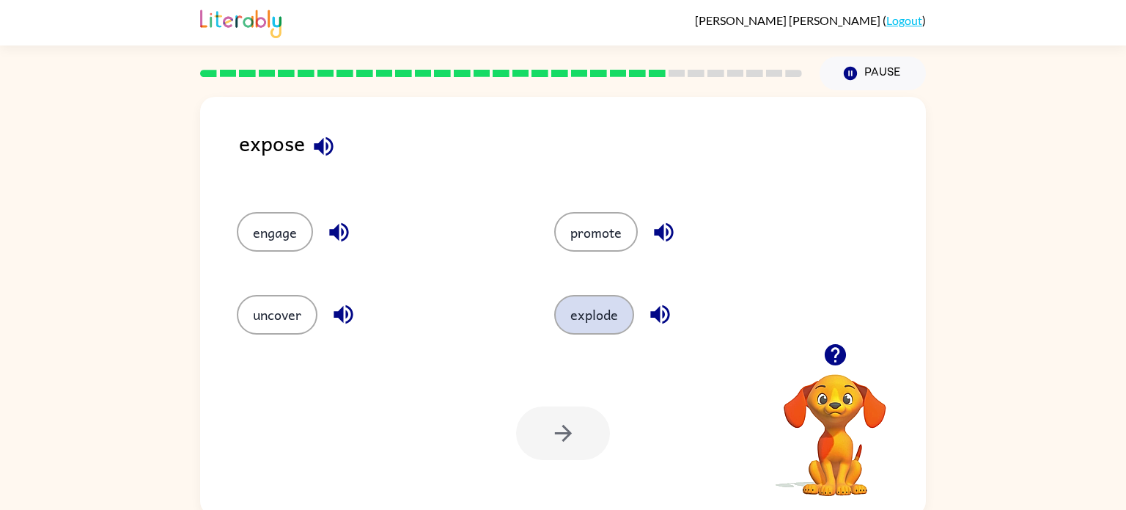
click at [591, 318] on button "explode" at bounding box center [594, 315] width 80 height 40
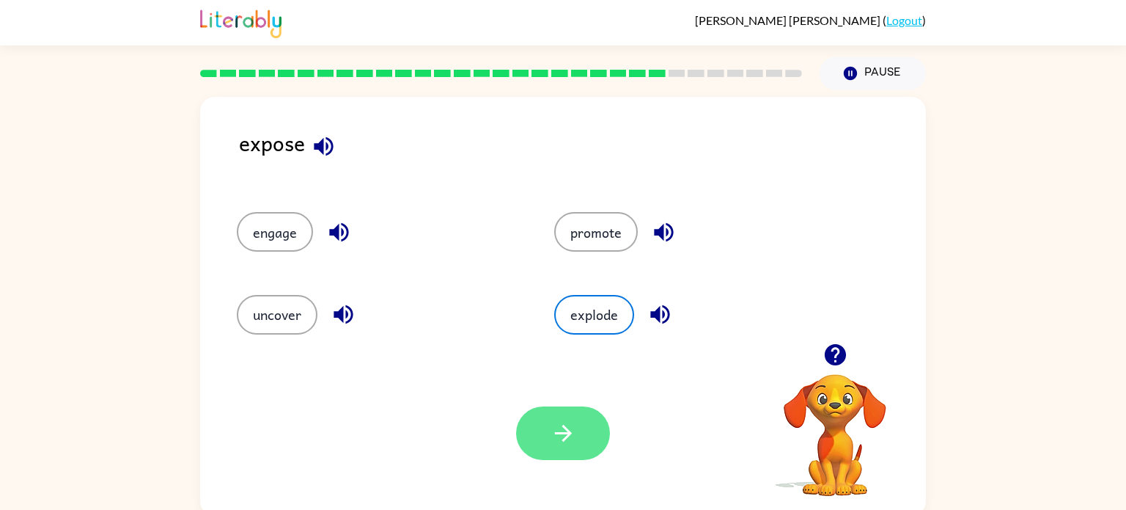
click at [574, 439] on icon "button" at bounding box center [564, 433] width 26 height 26
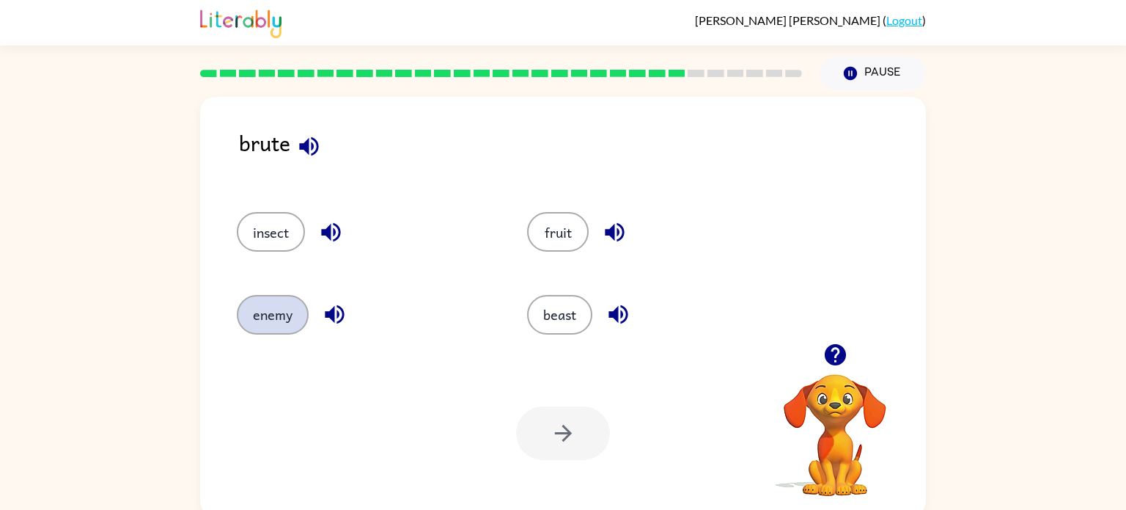
click at [272, 332] on button "enemy" at bounding box center [273, 315] width 72 height 40
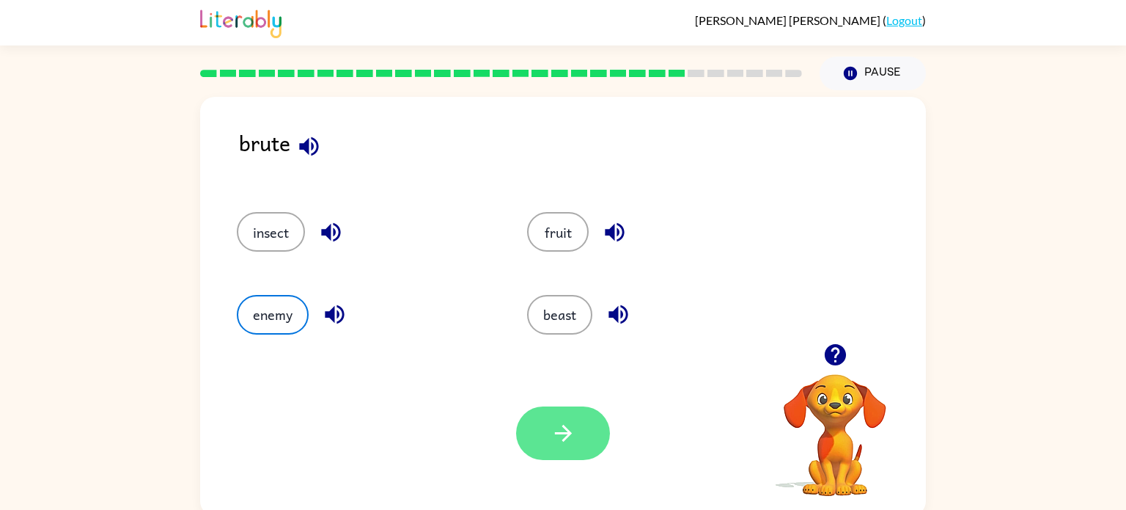
click at [560, 427] on icon "button" at bounding box center [564, 433] width 26 height 26
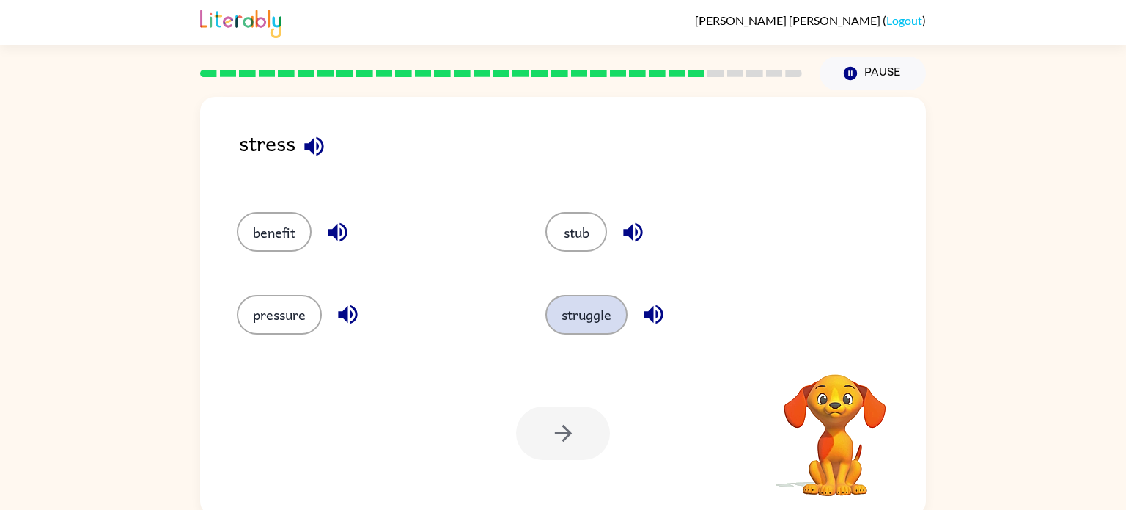
click at [590, 324] on button "struggle" at bounding box center [587, 315] width 82 height 40
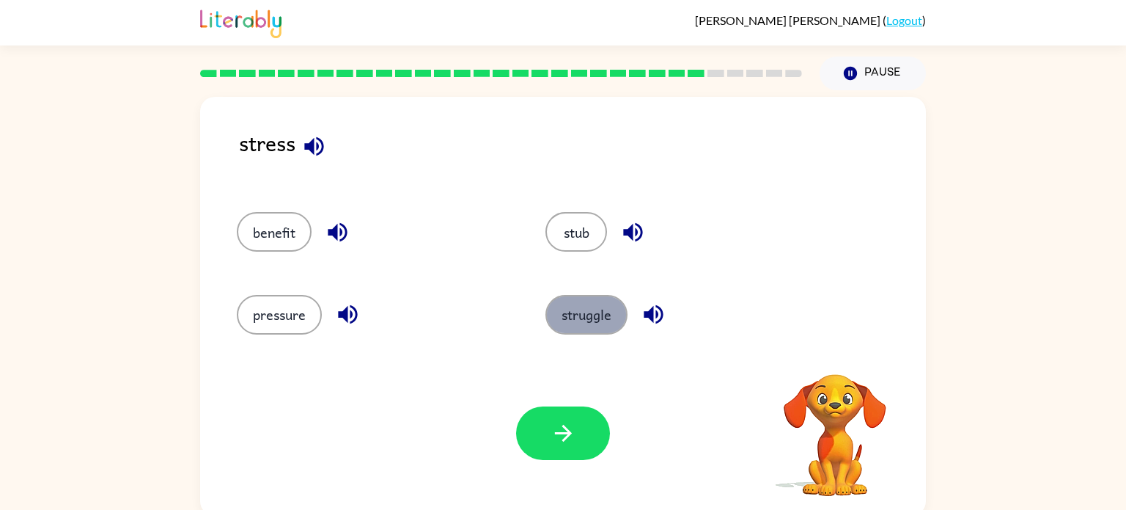
click at [590, 324] on button "struggle" at bounding box center [587, 315] width 82 height 40
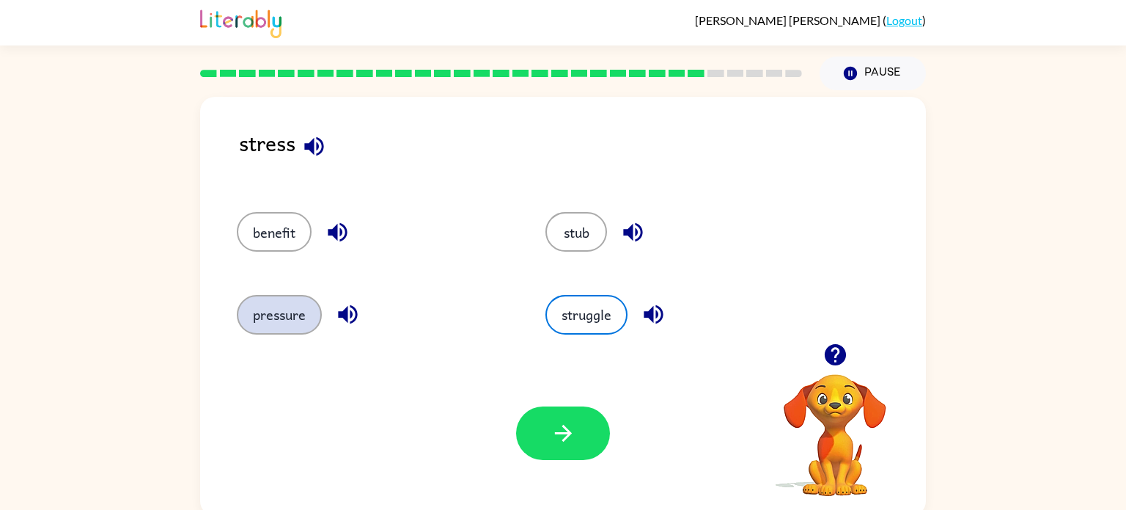
click at [296, 311] on button "pressure" at bounding box center [279, 315] width 85 height 40
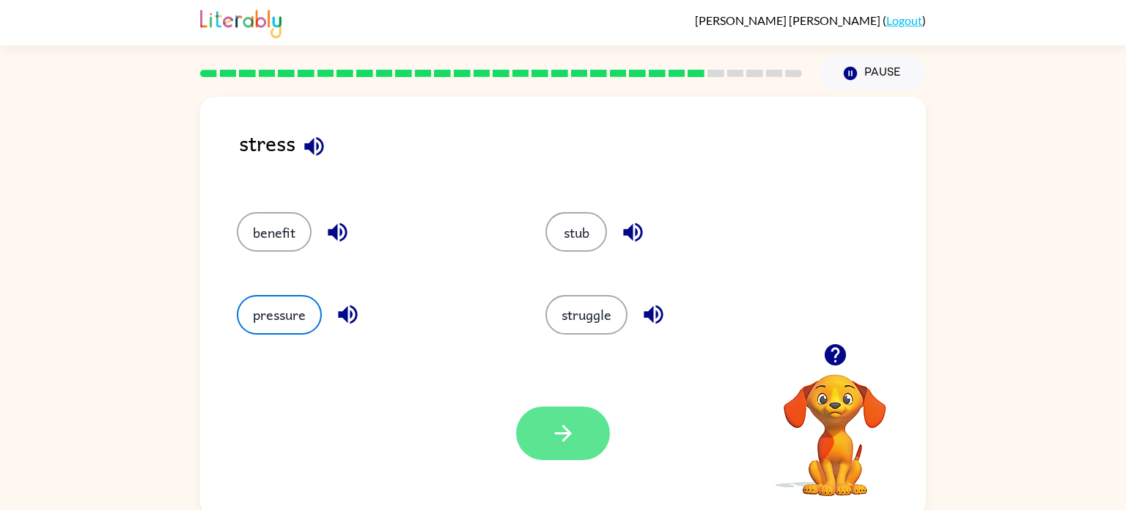
click at [564, 439] on icon "button" at bounding box center [562, 433] width 17 height 17
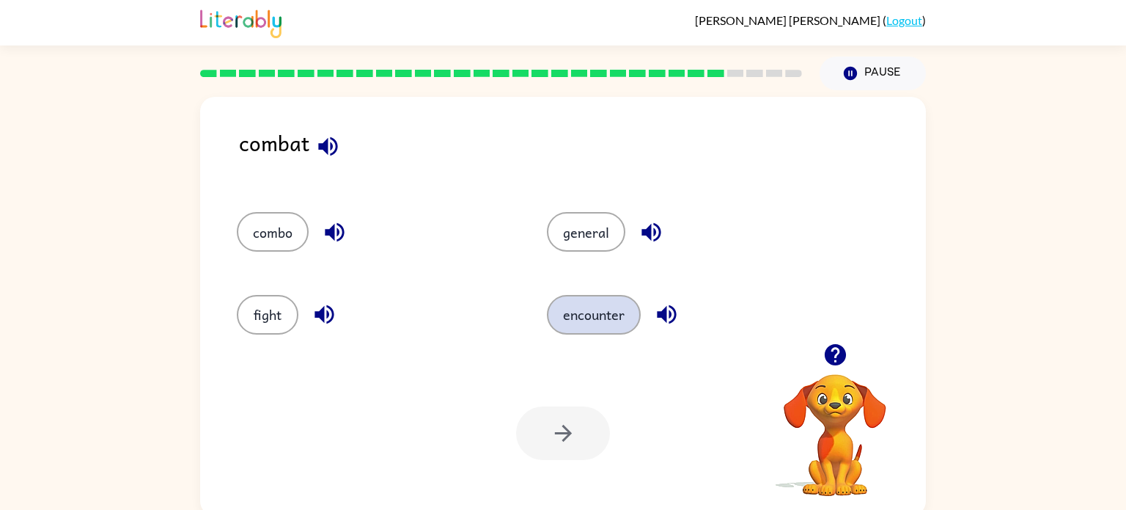
click at [584, 331] on button "encounter" at bounding box center [594, 315] width 94 height 40
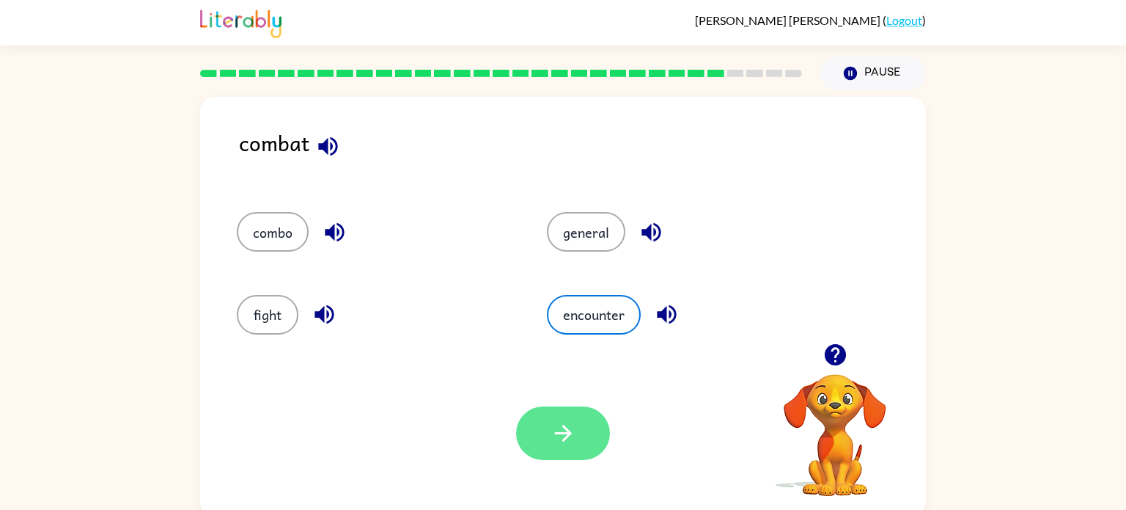
click at [562, 419] on button "button" at bounding box center [563, 433] width 94 height 54
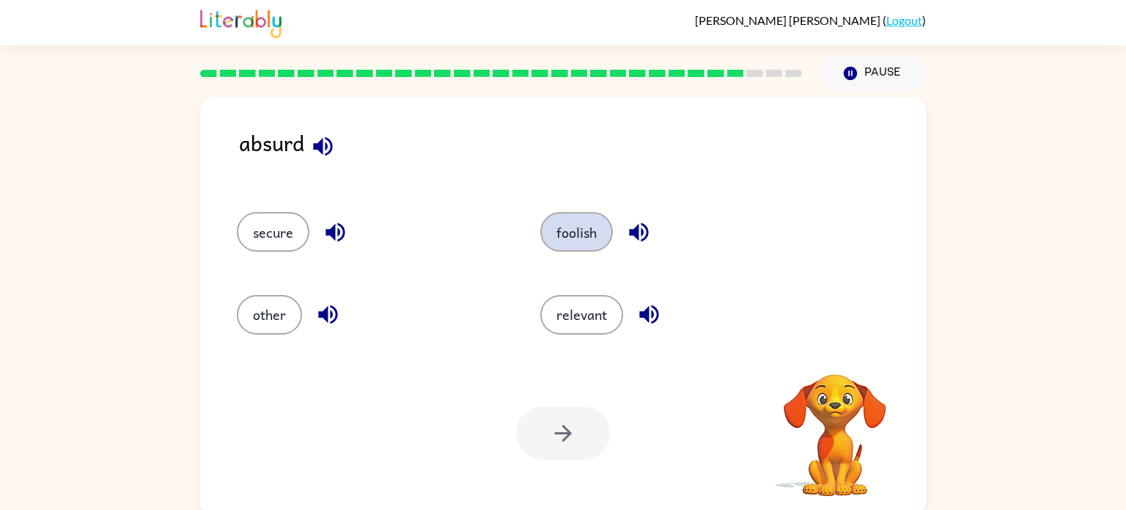
click at [550, 243] on button "foolish" at bounding box center [576, 232] width 73 height 40
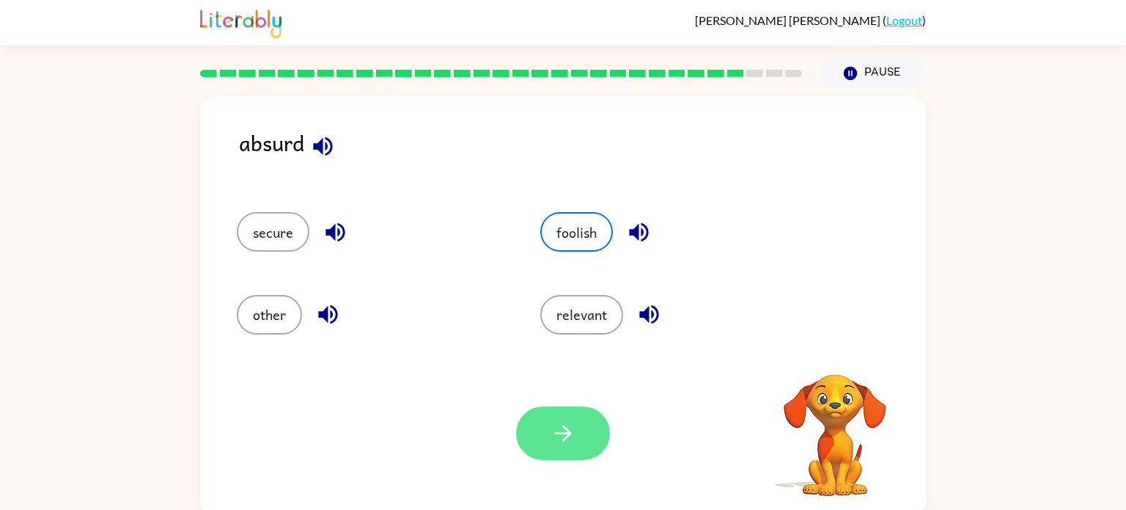
click at [563, 423] on icon "button" at bounding box center [564, 433] width 26 height 26
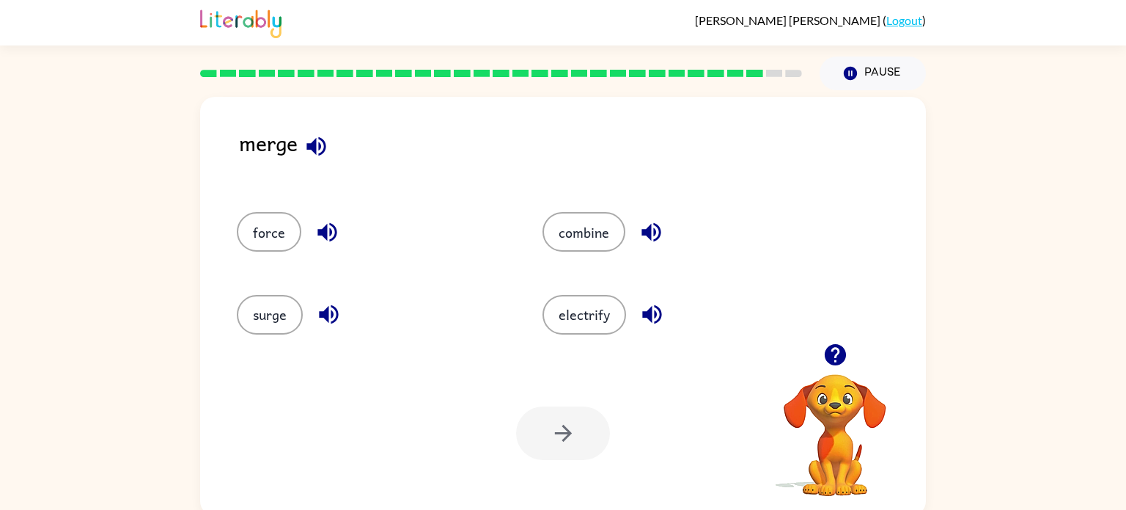
click at [584, 257] on div "combine" at bounding box center [668, 225] width 306 height 82
click at [579, 246] on button "combine" at bounding box center [584, 232] width 83 height 40
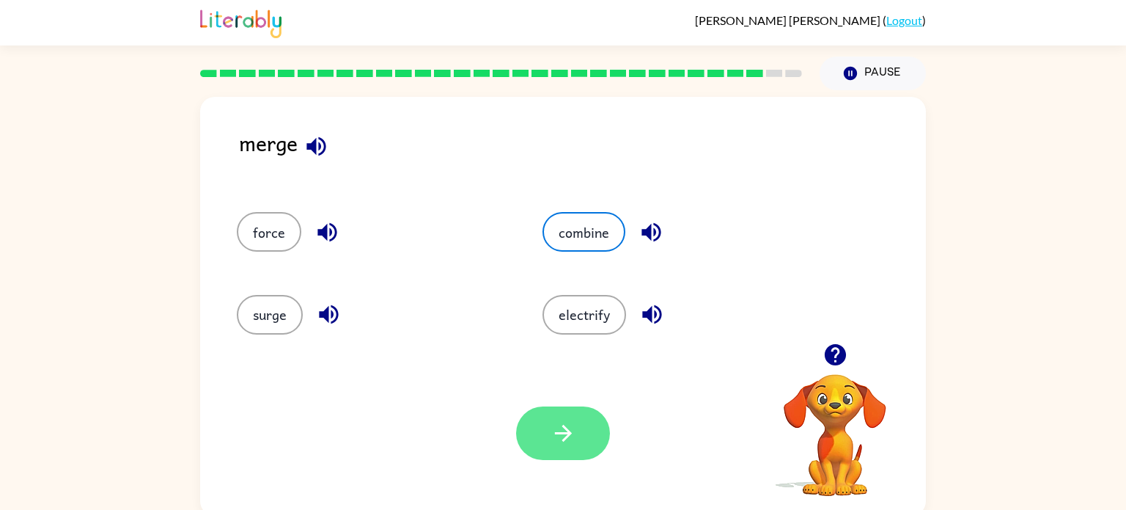
click at [579, 433] on button "button" at bounding box center [563, 433] width 94 height 54
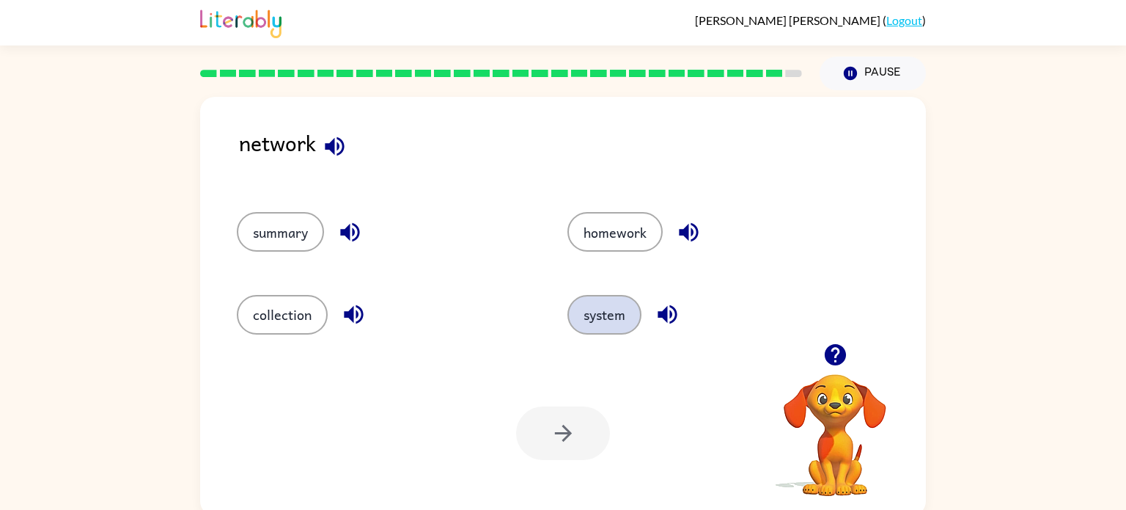
click at [617, 300] on button "system" at bounding box center [605, 315] width 74 height 40
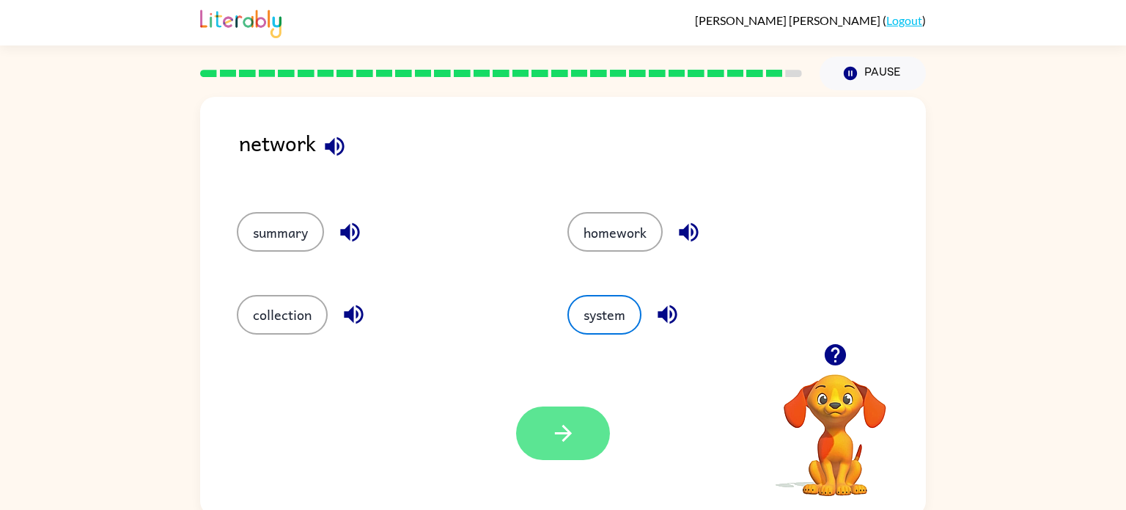
click at [554, 419] on button "button" at bounding box center [563, 433] width 94 height 54
